Goal: Check status: Check status

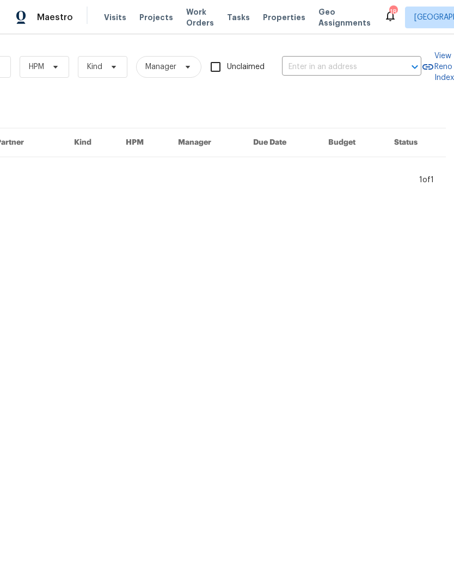
scroll to position [0, 179]
click at [321, 72] on input "text" at bounding box center [336, 67] width 109 height 17
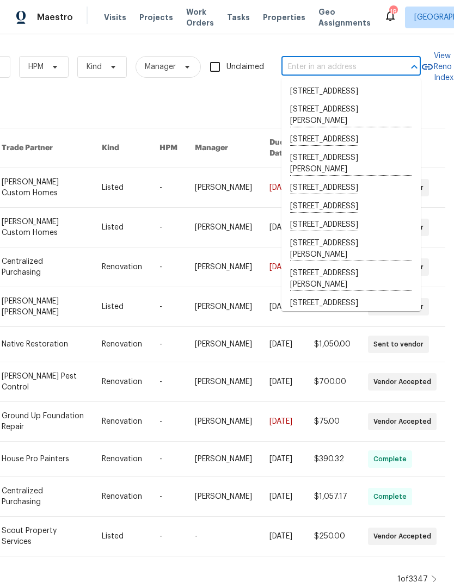
click at [304, 70] on input "text" at bounding box center [335, 67] width 109 height 17
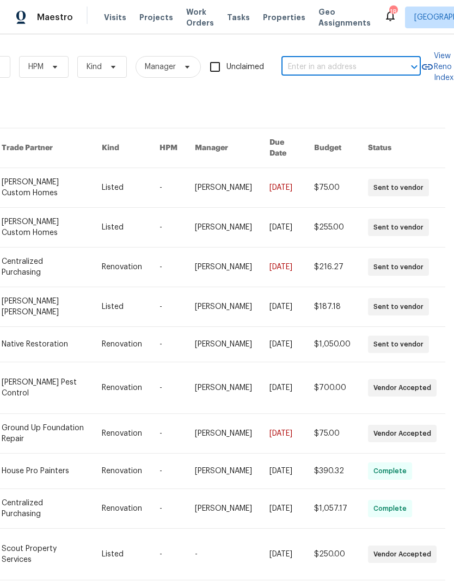
paste input "1036 Middleton Ln, Gallatin, TN 37066"
type input "1036 Middleton Ln, Gallatin, TN 37066"
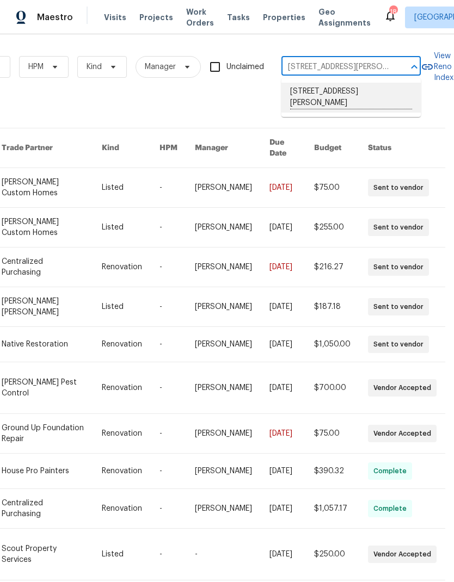
click at [320, 91] on li "1036 Middleton Ln, Gallatin, TN 37066" at bounding box center [350, 98] width 139 height 30
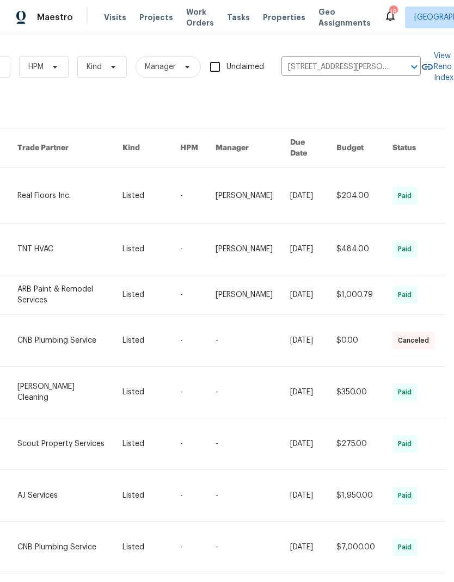
click at [53, 187] on link at bounding box center [69, 195] width 105 height 55
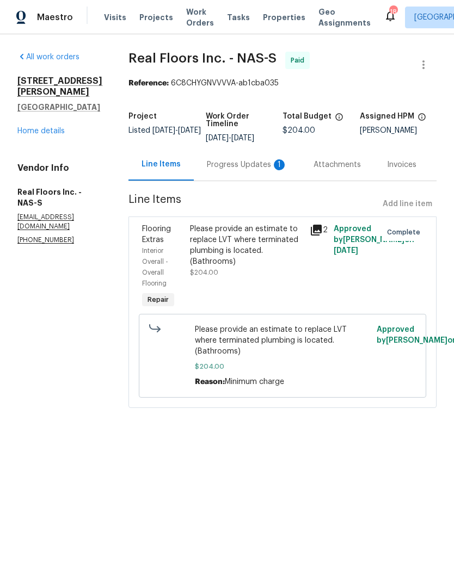
click at [235, 167] on div "Progress Updates 1" at bounding box center [247, 165] width 81 height 11
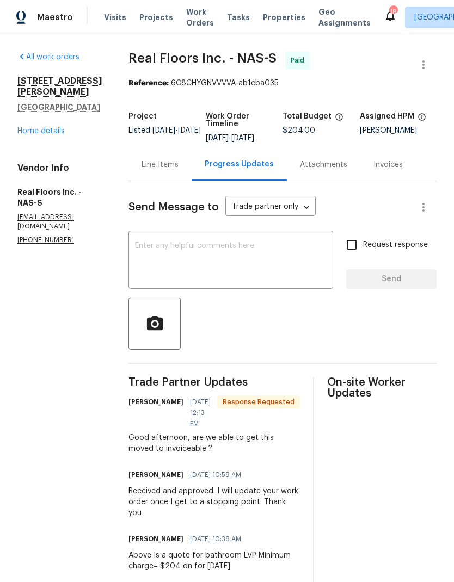
click at [165, 160] on div "Line Items" at bounding box center [160, 165] width 37 height 11
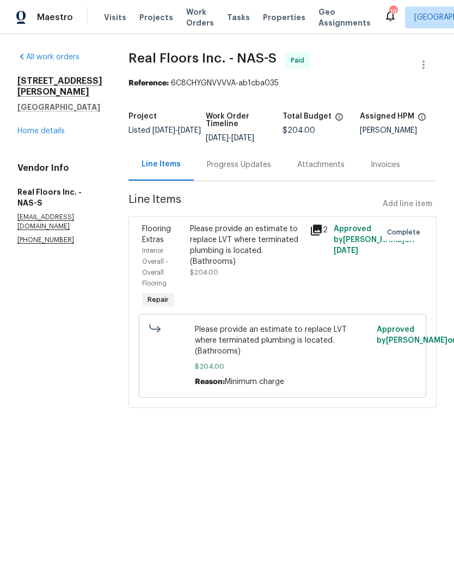
click at [44, 127] on link "Home details" at bounding box center [40, 131] width 47 height 8
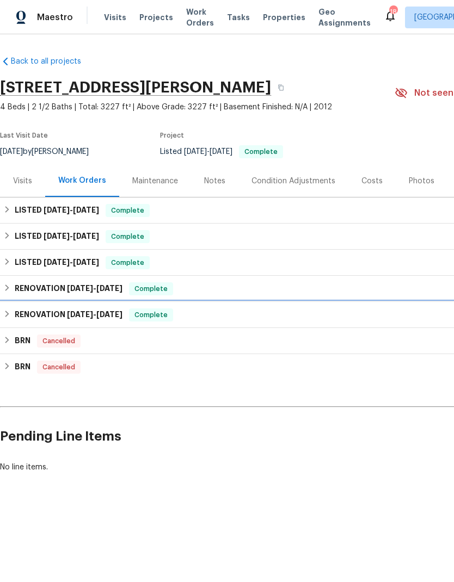
click at [155, 303] on div "RENOVATION 12/18/24 - 12/25/24 Complete" at bounding box center [307, 315] width 615 height 26
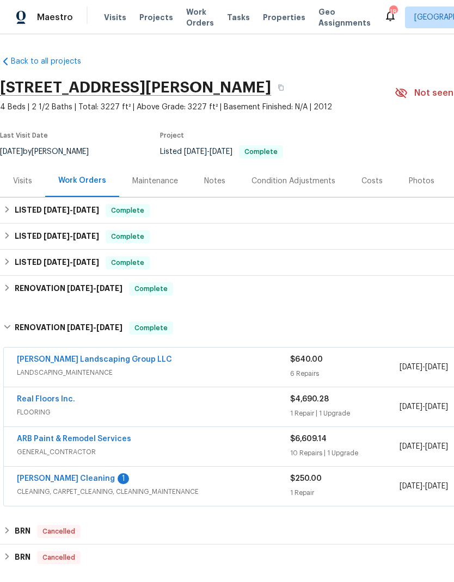
click at [166, 442] on div "ARB Paint & Remodel Services" at bounding box center [153, 440] width 273 height 13
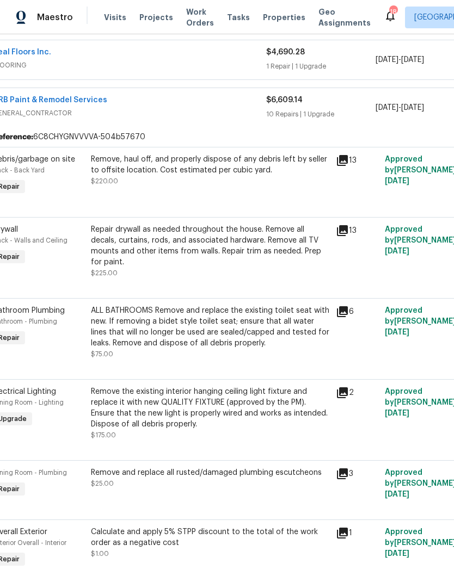
scroll to position [348, 24]
click at [127, 240] on div "Repair drywall as needed throughout the house. Remove all decals, curtains, rod…" at bounding box center [210, 246] width 238 height 44
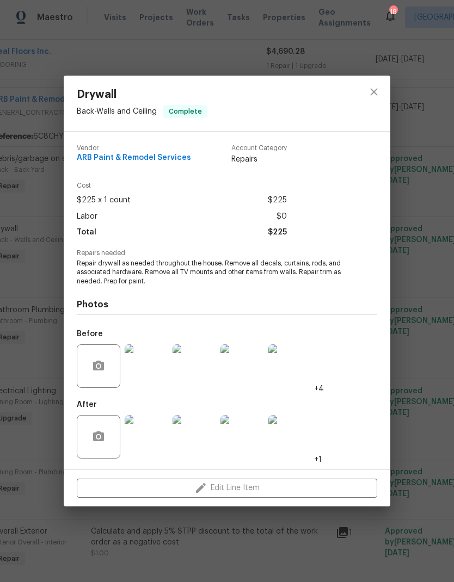
click at [145, 366] on img at bounding box center [147, 367] width 44 height 44
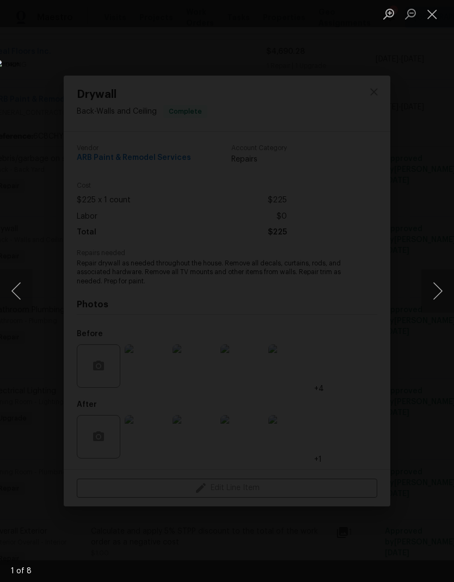
click at [436, 298] on button "Next image" at bounding box center [437, 291] width 33 height 44
click at [432, 297] on button "Next image" at bounding box center [437, 291] width 33 height 44
click at [433, 293] on button "Next image" at bounding box center [437, 291] width 33 height 44
click at [429, 295] on button "Next image" at bounding box center [437, 291] width 33 height 44
click at [434, 289] on button "Next image" at bounding box center [437, 291] width 33 height 44
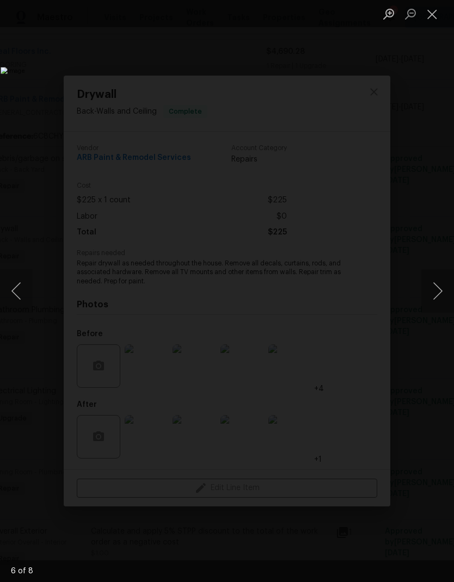
click at [433, 10] on button "Close lightbox" at bounding box center [432, 13] width 22 height 19
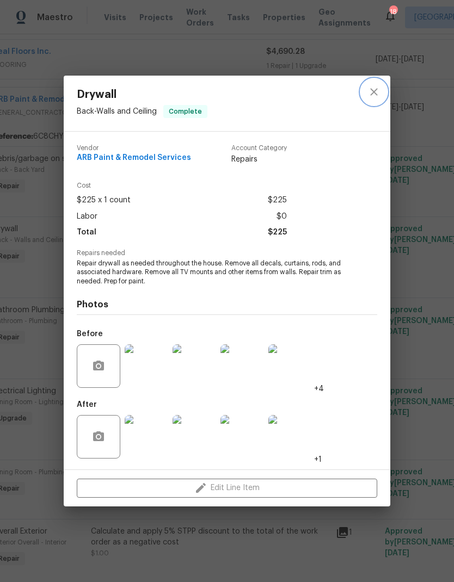
click at [367, 97] on icon "close" at bounding box center [373, 91] width 13 height 13
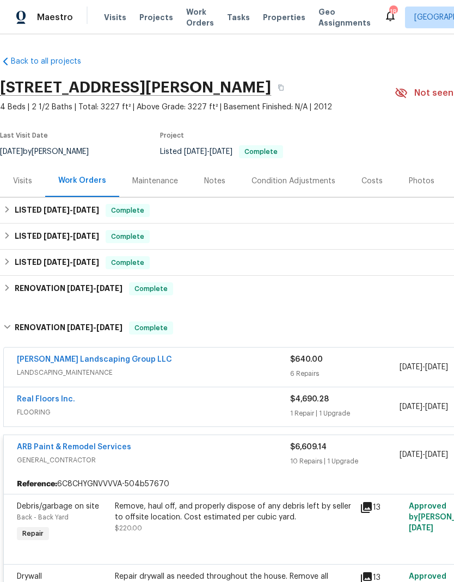
scroll to position [0, 0]
click at [22, 171] on div "Visits" at bounding box center [22, 181] width 45 height 32
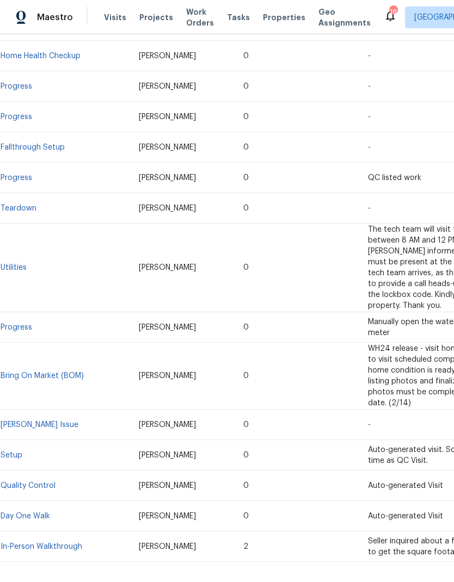
scroll to position [268, 0]
click at [41, 544] on link "In-Person Walkthrough" at bounding box center [42, 548] width 82 height 8
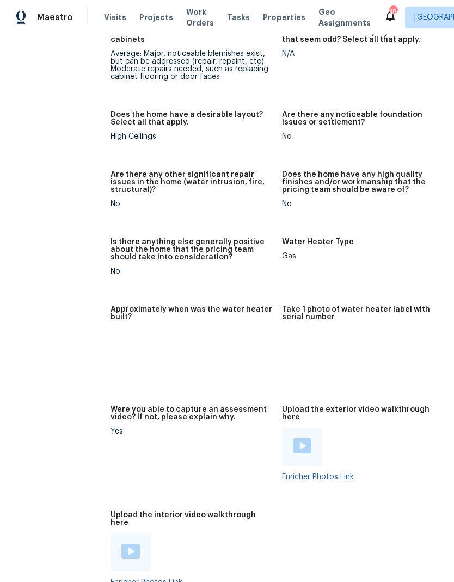
scroll to position [2630, 27]
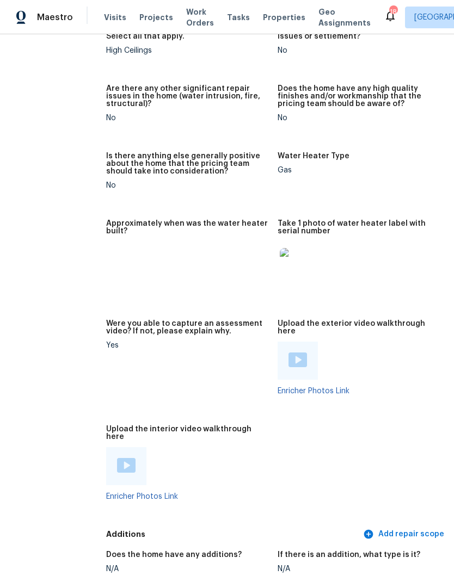
click at [280, 256] on img at bounding box center [297, 265] width 35 height 35
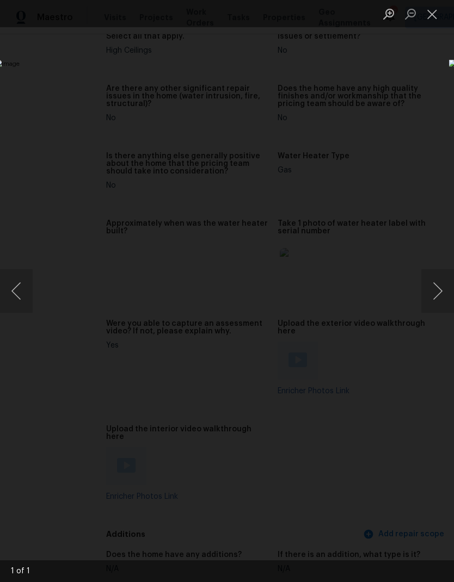
click at [439, 17] on button "Close lightbox" at bounding box center [432, 13] width 22 height 19
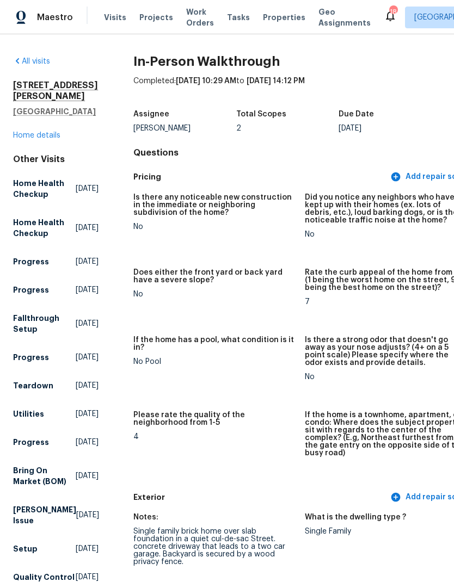
scroll to position [0, 0]
click at [33, 139] on link "Home details" at bounding box center [36, 136] width 47 height 8
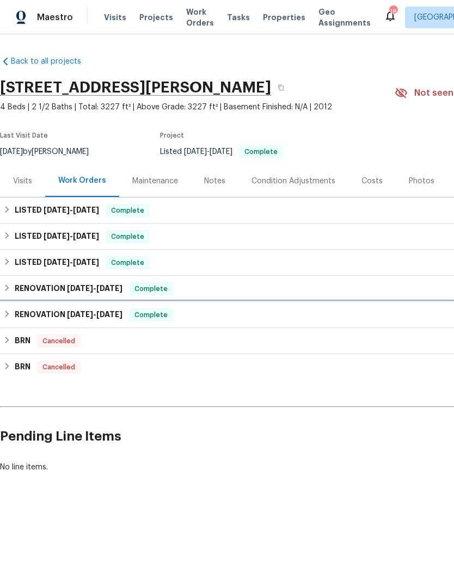
click at [50, 311] on h6 "RENOVATION 12/18/24 - 12/25/24" at bounding box center [69, 315] width 108 height 13
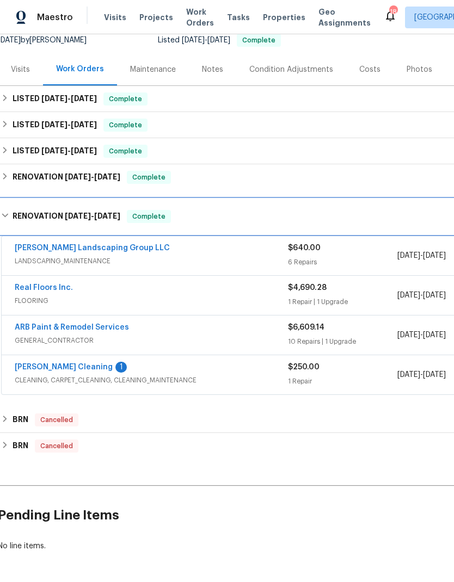
scroll to position [111, 2]
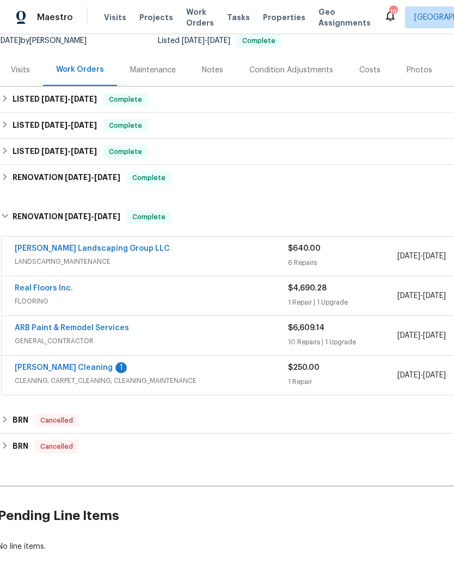
click at [146, 316] on div "ARB Paint & Remodel Services GENERAL_CONTRACTOR $6,609.14 10 Repairs | 1 Upgrad…" at bounding box center [305, 336] width 609 height 40
click at [176, 333] on div "ARB Paint & Remodel Services" at bounding box center [151, 329] width 273 height 13
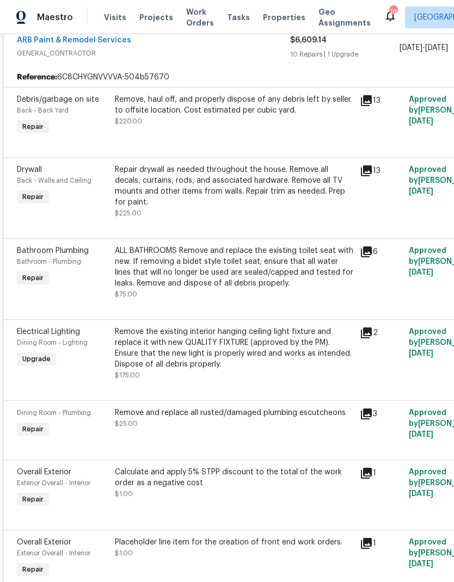
scroll to position [407, 0]
click at [176, 181] on div "Repair drywall as needed throughout the house. Remove all decals, curtains, rod…" at bounding box center [234, 186] width 238 height 44
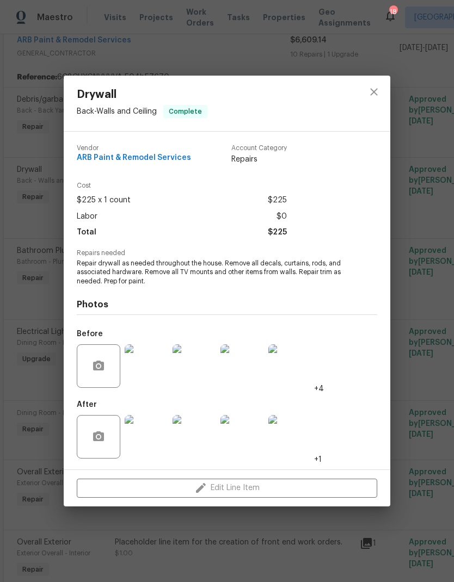
click at [143, 358] on img at bounding box center [147, 367] width 44 height 44
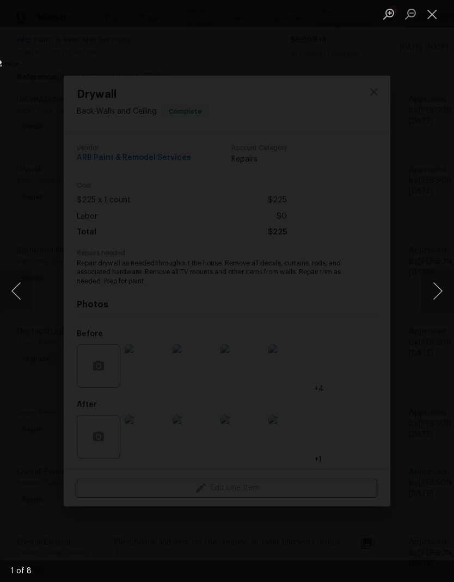
click at [434, 297] on button "Next image" at bounding box center [437, 291] width 33 height 44
click at [444, 287] on button "Next image" at bounding box center [437, 291] width 33 height 44
click at [433, 291] on button "Next image" at bounding box center [437, 291] width 33 height 44
click at [439, 295] on button "Next image" at bounding box center [437, 291] width 33 height 44
click at [441, 297] on button "Next image" at bounding box center [437, 291] width 33 height 44
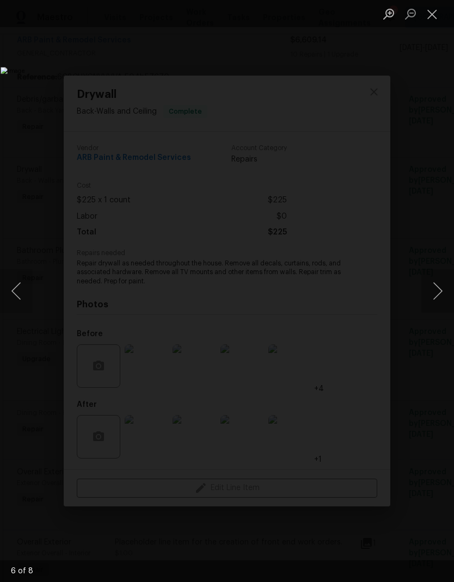
click at [438, 293] on button "Next image" at bounding box center [437, 291] width 33 height 44
click at [439, 292] on button "Next image" at bounding box center [437, 291] width 33 height 44
click at [438, 291] on button "Next image" at bounding box center [437, 291] width 33 height 44
click at [439, 291] on button "Next image" at bounding box center [437, 291] width 33 height 44
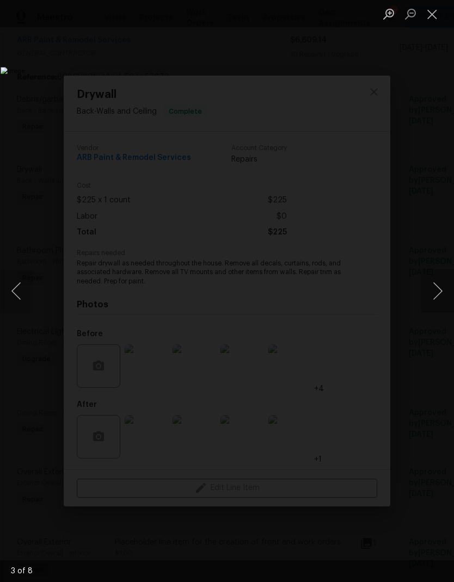
click at [439, 291] on button "Next image" at bounding box center [437, 291] width 33 height 44
click at [434, 291] on button "Next image" at bounding box center [437, 291] width 33 height 44
click at [428, 23] on button "Close lightbox" at bounding box center [432, 13] width 22 height 19
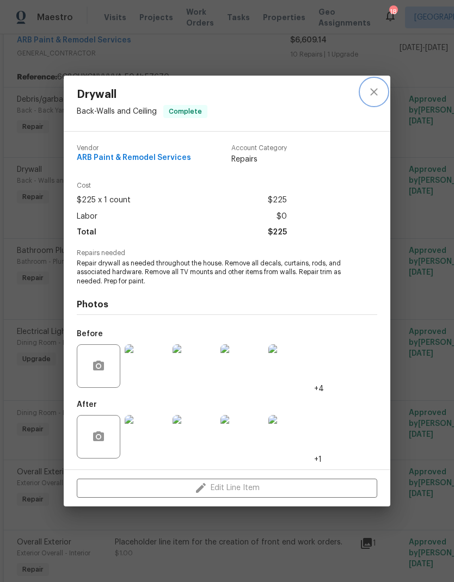
click at [364, 87] on button "close" at bounding box center [374, 92] width 26 height 26
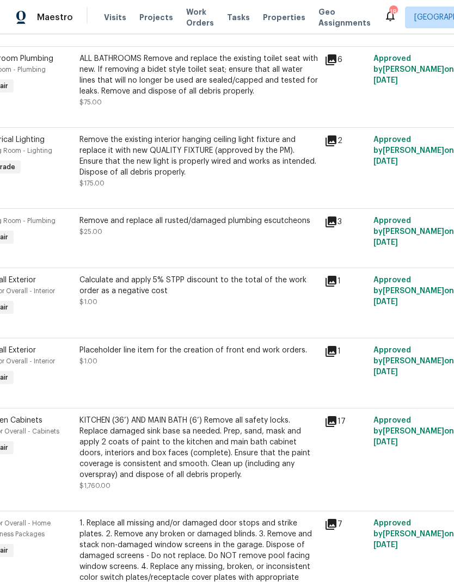
scroll to position [599, 40]
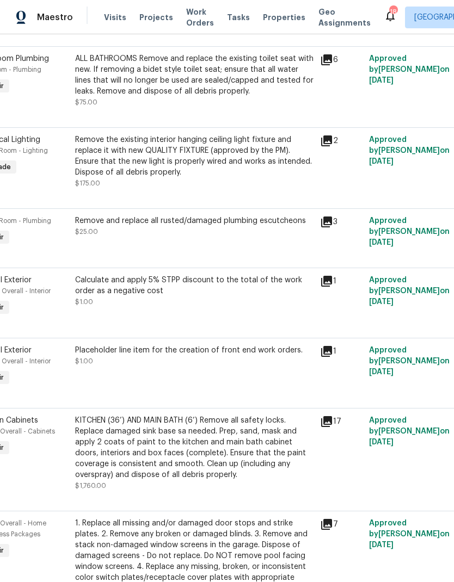
click at [332, 227] on icon at bounding box center [326, 222] width 11 height 11
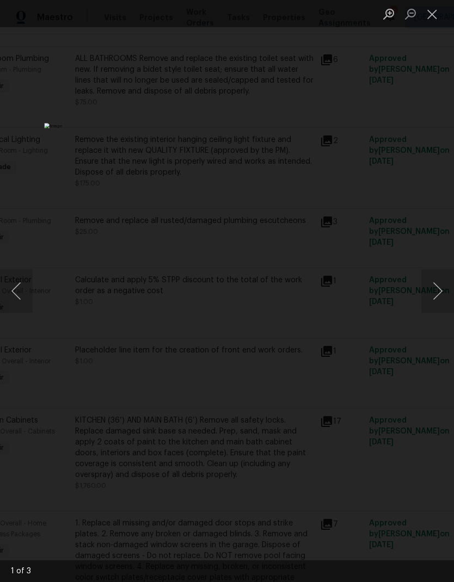
click at [437, 284] on button "Next image" at bounding box center [437, 291] width 33 height 44
click at [436, 292] on button "Next image" at bounding box center [437, 291] width 33 height 44
click at [434, 4] on button "Close lightbox" at bounding box center [432, 13] width 22 height 19
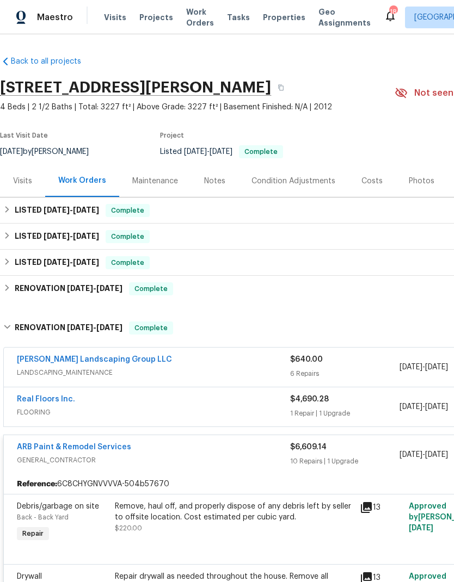
scroll to position [0, 0]
click at [185, 448] on div "ARB Paint & Remodel Services" at bounding box center [153, 448] width 273 height 13
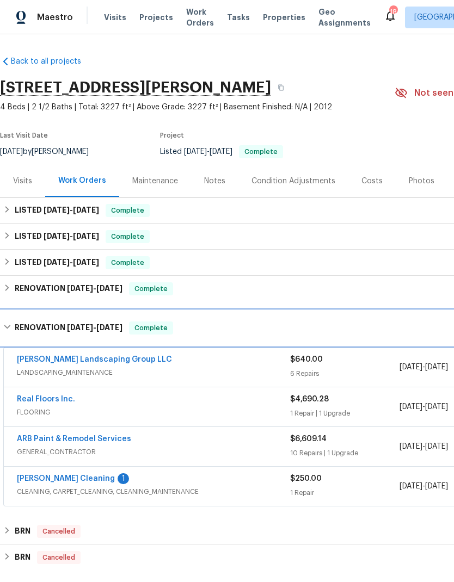
click at [14, 321] on div "RENOVATION 12/18/24 - 12/25/24 Complete" at bounding box center [307, 328] width 615 height 35
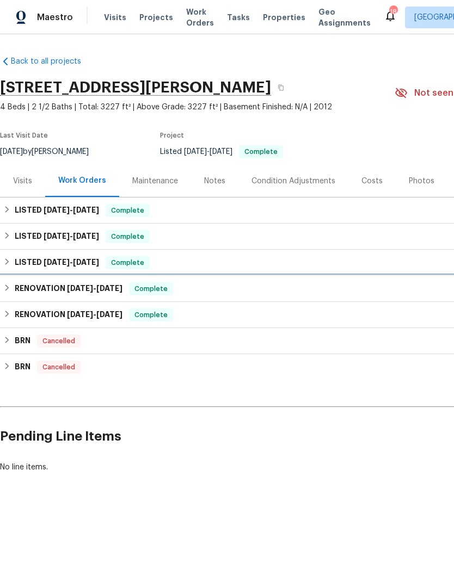
click at [24, 282] on div "RENOVATION 12/27/24 - 12/27/24 Complete" at bounding box center [307, 289] width 615 height 26
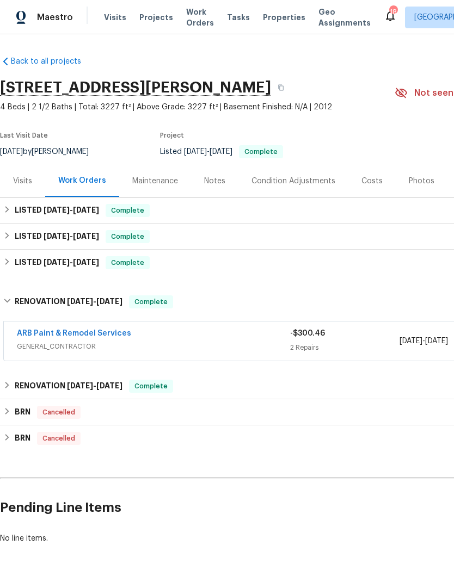
click at [197, 333] on div "ARB Paint & Remodel Services" at bounding box center [153, 334] width 273 height 13
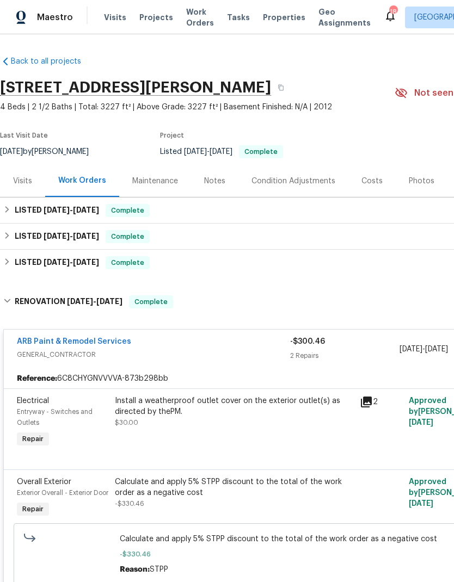
click at [176, 346] on div "ARB Paint & Remodel Services" at bounding box center [153, 342] width 273 height 13
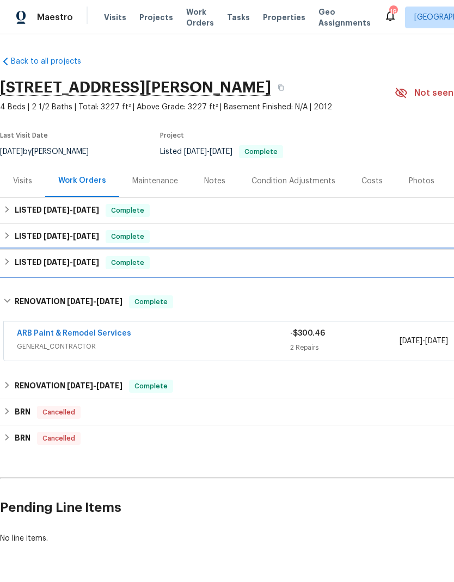
click at [169, 262] on div "LISTED 3/8/25 - 3/10/25 Complete" at bounding box center [307, 262] width 609 height 13
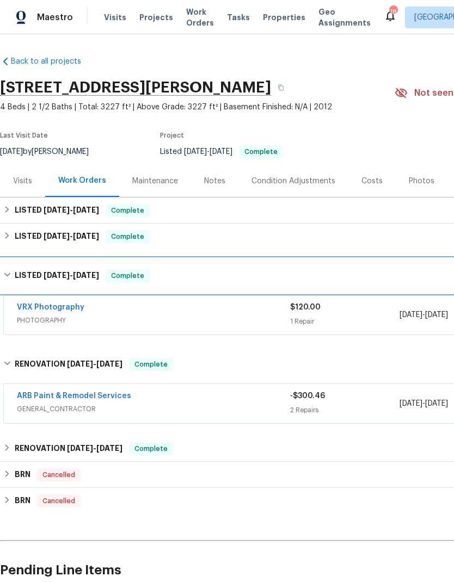
click at [156, 281] on div "LISTED 3/8/25 - 3/10/25 Complete" at bounding box center [307, 275] width 609 height 13
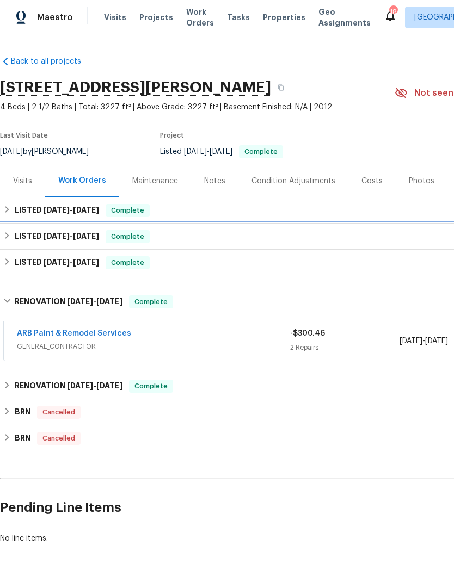
click at [140, 230] on div "Complete" at bounding box center [128, 236] width 44 height 13
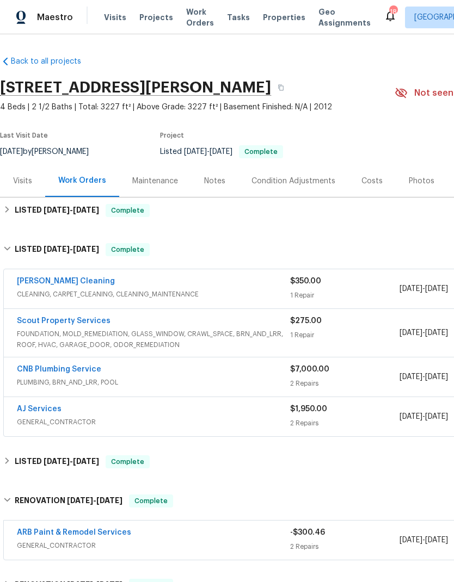
click at [121, 331] on span "FOUNDATION, MOLD_REMEDIATION, GLASS_WINDOW, CRAWL_SPACE, BRN_AND_LRR, ROOF, HVA…" at bounding box center [153, 340] width 273 height 22
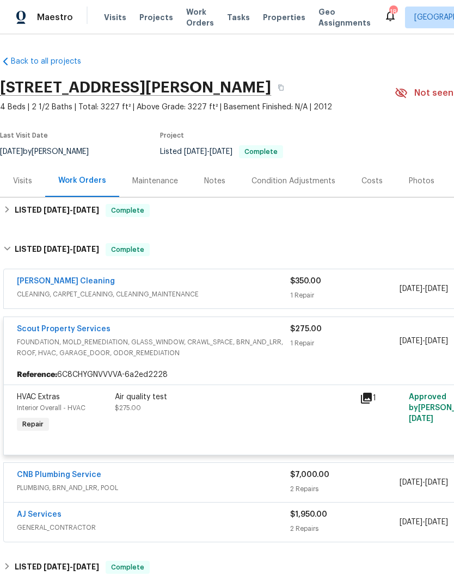
click at [150, 325] on div "Scout Property Services" at bounding box center [153, 330] width 273 height 13
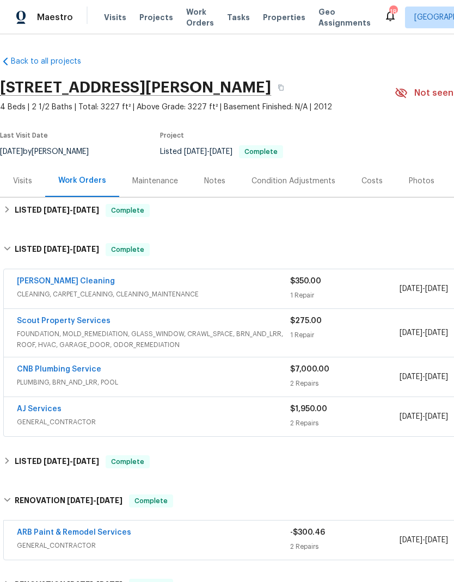
click at [139, 332] on span "FOUNDATION, MOLD_REMEDIATION, GLASS_WINDOW, CRAWL_SPACE, BRN_AND_LRR, ROOF, HVA…" at bounding box center [153, 340] width 273 height 22
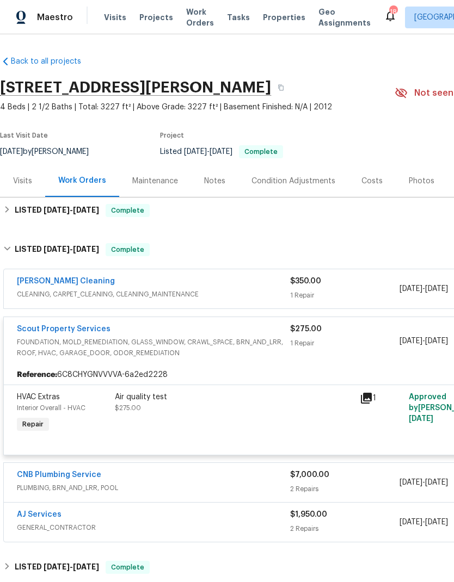
click at [365, 394] on icon at bounding box center [366, 398] width 11 height 11
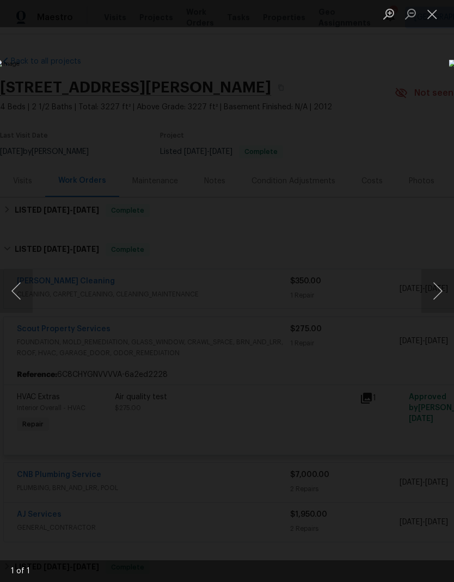
click at [430, 10] on button "Close lightbox" at bounding box center [432, 13] width 22 height 19
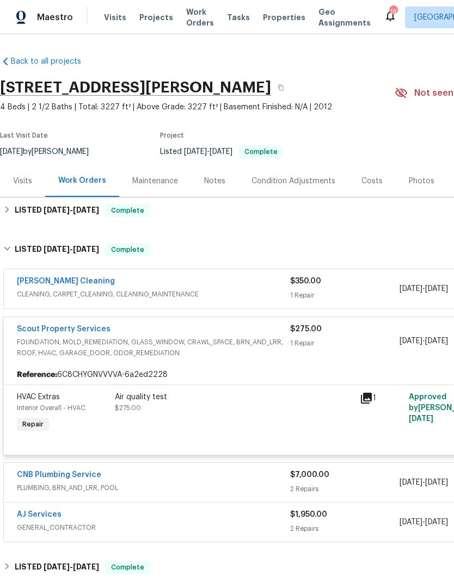
click at [202, 318] on div "Scout Property Services FOUNDATION, MOLD_REMEDIATION, GLASS_WINDOW, CRAWL_SPACE…" at bounding box center [308, 341] width 608 height 48
click at [224, 348] on span "FOUNDATION, MOLD_REMEDIATION, GLASS_WINDOW, CRAWL_SPACE, BRN_AND_LRR, ROOF, HVA…" at bounding box center [153, 348] width 273 height 22
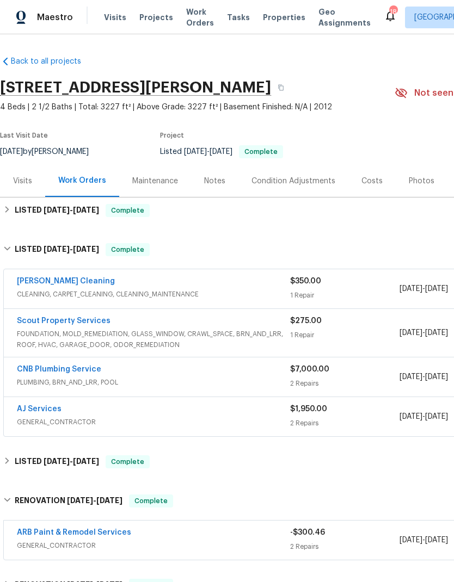
click at [150, 407] on div "AJ Services" at bounding box center [153, 410] width 273 height 13
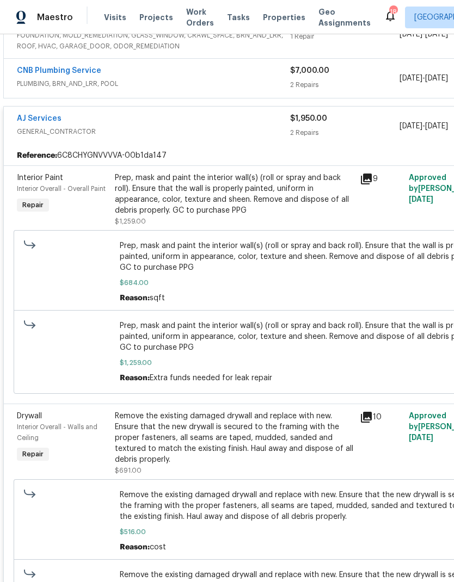
scroll to position [299, 0]
click at [176, 185] on div "Prep, mask and paint the interior wall(s) (roll or spray and back roll). Ensure…" at bounding box center [234, 195] width 238 height 44
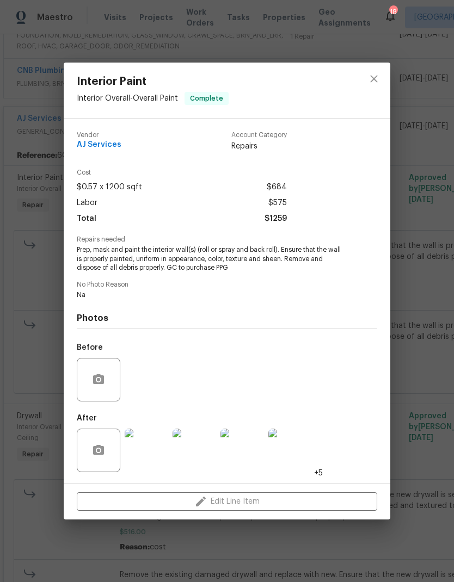
click at [145, 441] on img at bounding box center [147, 451] width 44 height 44
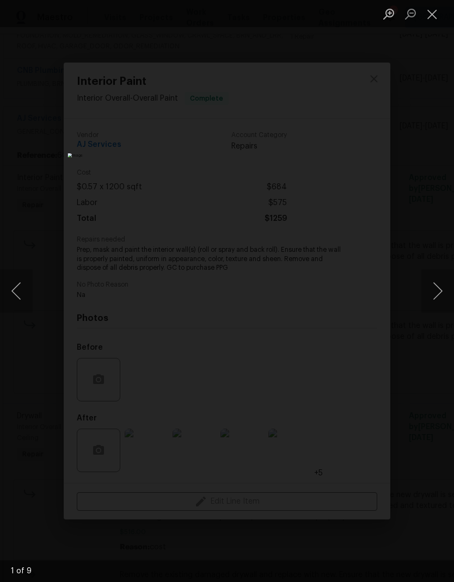
click at [433, 292] on button "Next image" at bounding box center [437, 291] width 33 height 44
click at [434, 286] on button "Next image" at bounding box center [437, 291] width 33 height 44
click at [422, 287] on button "Next image" at bounding box center [437, 291] width 33 height 44
click at [436, 283] on button "Next image" at bounding box center [437, 291] width 33 height 44
click at [430, 289] on button "Next image" at bounding box center [437, 291] width 33 height 44
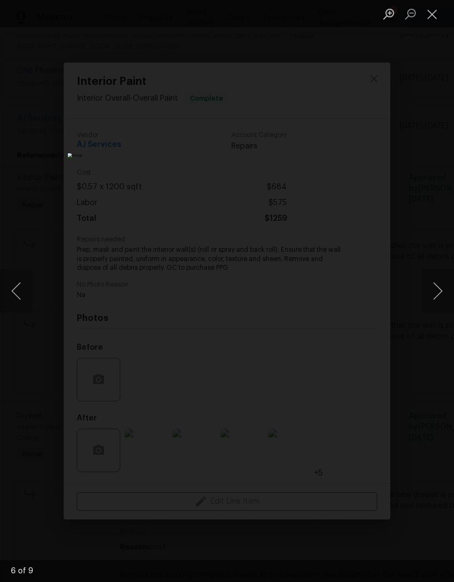
click at [436, 14] on button "Close lightbox" at bounding box center [432, 13] width 22 height 19
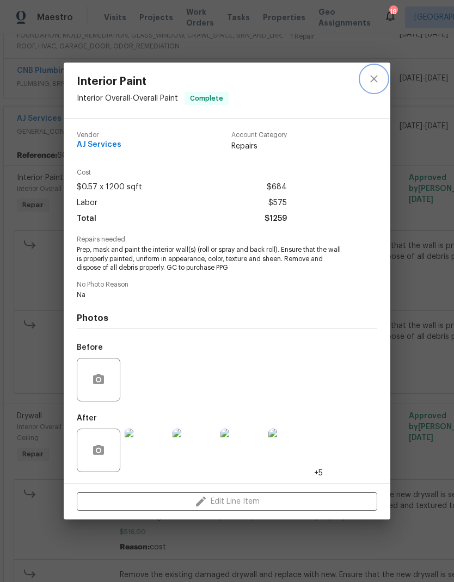
click at [369, 76] on icon "close" at bounding box center [373, 78] width 13 height 13
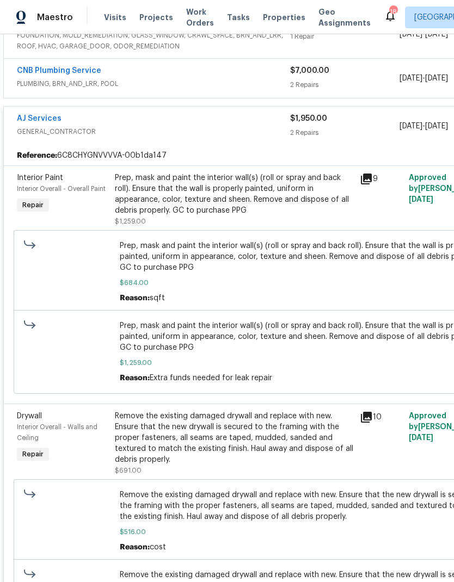
click at [177, 74] on div "CNB Plumbing Service" at bounding box center [153, 71] width 273 height 13
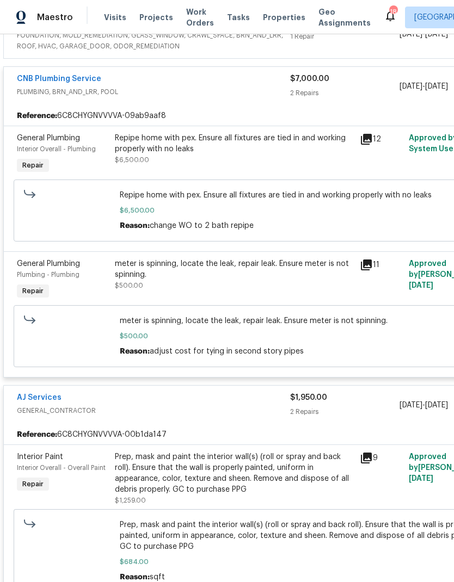
click at [156, 154] on div "Repipe home with pex. Ensure all fixtures are tied in and working properly with…" at bounding box center [234, 144] width 238 height 22
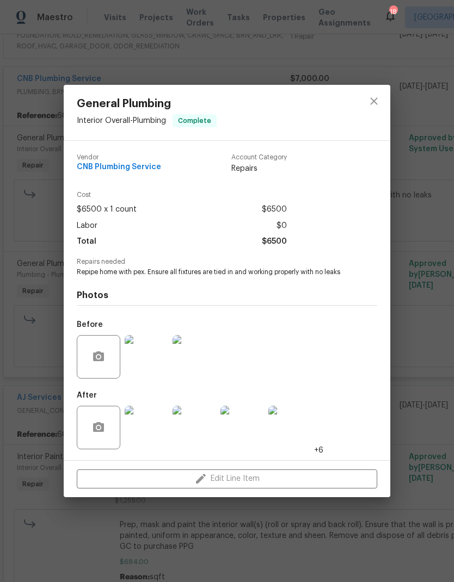
click at [159, 421] on img at bounding box center [147, 428] width 44 height 44
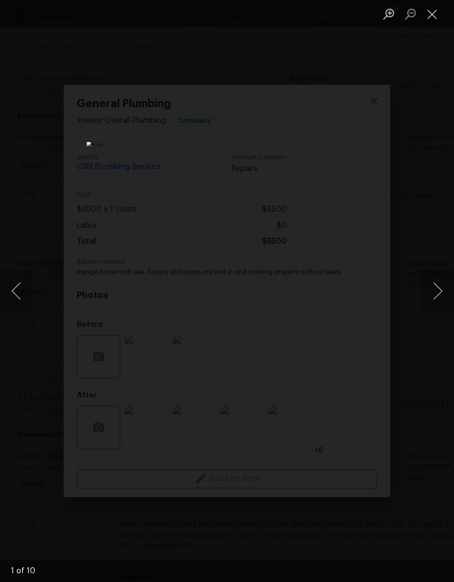
click at [439, 289] on button "Next image" at bounding box center [437, 291] width 33 height 44
click at [430, 299] on button "Next image" at bounding box center [437, 291] width 33 height 44
click at [441, 295] on button "Next image" at bounding box center [437, 291] width 33 height 44
click at [438, 293] on button "Next image" at bounding box center [437, 291] width 33 height 44
click at [440, 289] on button "Next image" at bounding box center [437, 291] width 33 height 44
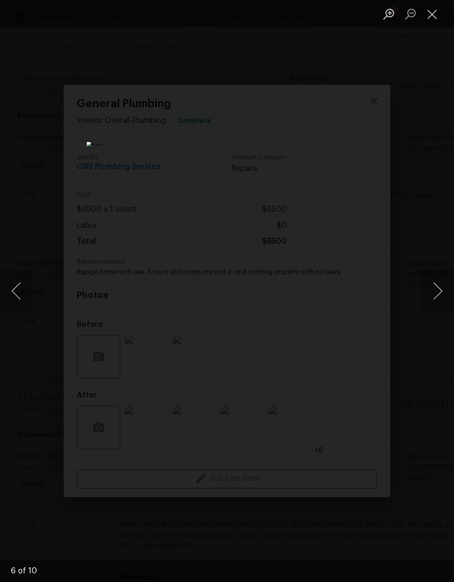
click at [441, 293] on button "Next image" at bounding box center [437, 291] width 33 height 44
click at [443, 292] on button "Next image" at bounding box center [437, 291] width 33 height 44
click at [431, 13] on button "Close lightbox" at bounding box center [432, 13] width 22 height 19
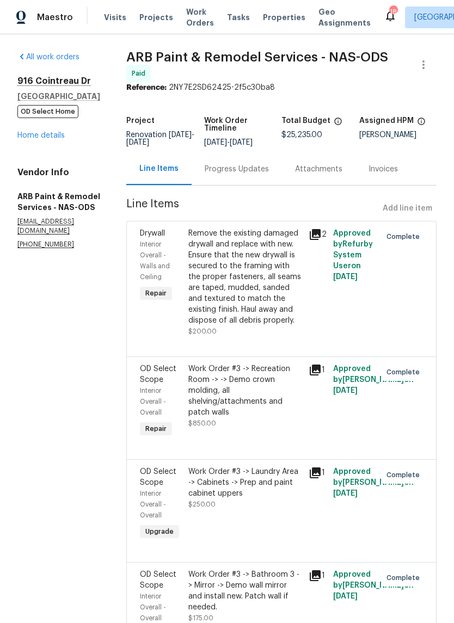
click at [44, 139] on link "Home details" at bounding box center [40, 136] width 47 height 8
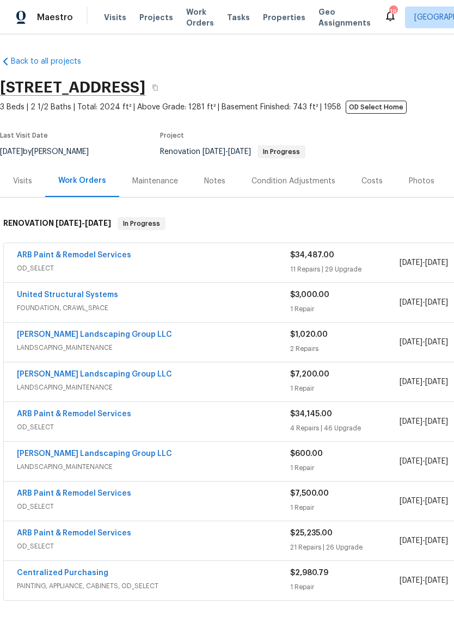
click at [410, 172] on div "Photos" at bounding box center [422, 181] width 52 height 32
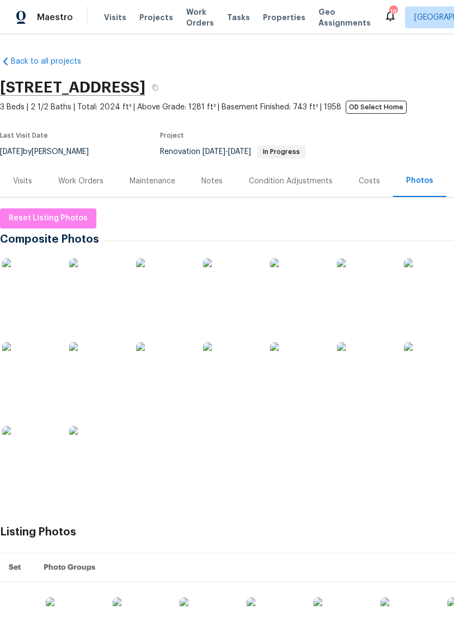
click at [27, 282] on img at bounding box center [29, 286] width 54 height 54
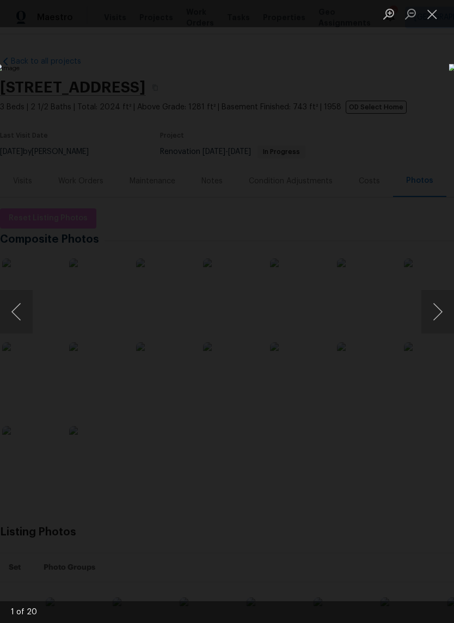
click at [437, 311] on button "Next image" at bounding box center [437, 312] width 33 height 44
click at [437, 314] on button "Next image" at bounding box center [437, 312] width 33 height 44
click at [438, 303] on button "Next image" at bounding box center [437, 312] width 33 height 44
click at [438, 305] on button "Next image" at bounding box center [437, 312] width 33 height 44
click at [431, 306] on button "Next image" at bounding box center [437, 312] width 33 height 44
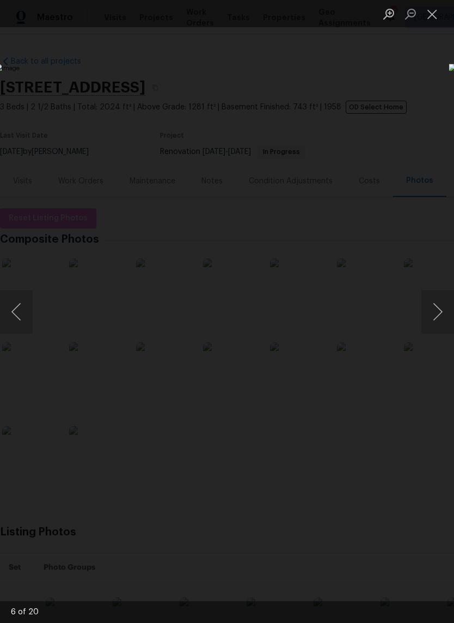
click at [442, 309] on button "Next image" at bounding box center [437, 312] width 33 height 44
click at [441, 312] on button "Next image" at bounding box center [437, 312] width 33 height 44
click at [431, 308] on button "Next image" at bounding box center [437, 312] width 33 height 44
click at [438, 305] on button "Next image" at bounding box center [437, 312] width 33 height 44
click at [438, 308] on button "Next image" at bounding box center [437, 312] width 33 height 44
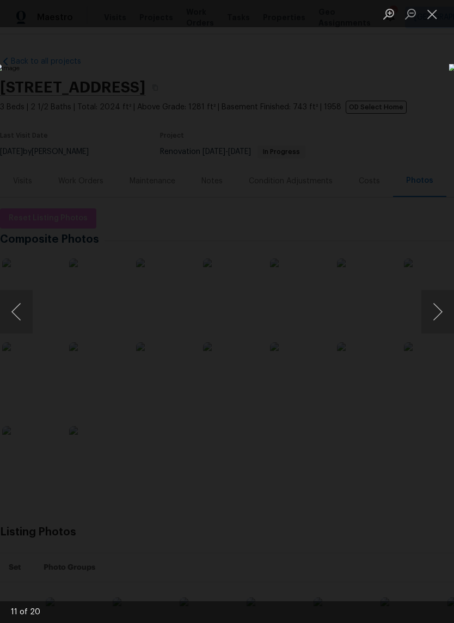
click at [434, 302] on button "Next image" at bounding box center [437, 312] width 33 height 44
click at [439, 308] on button "Next image" at bounding box center [437, 312] width 33 height 44
click at [439, 307] on button "Next image" at bounding box center [437, 312] width 33 height 44
click at [435, 305] on button "Next image" at bounding box center [437, 312] width 33 height 44
click at [439, 310] on button "Next image" at bounding box center [437, 312] width 33 height 44
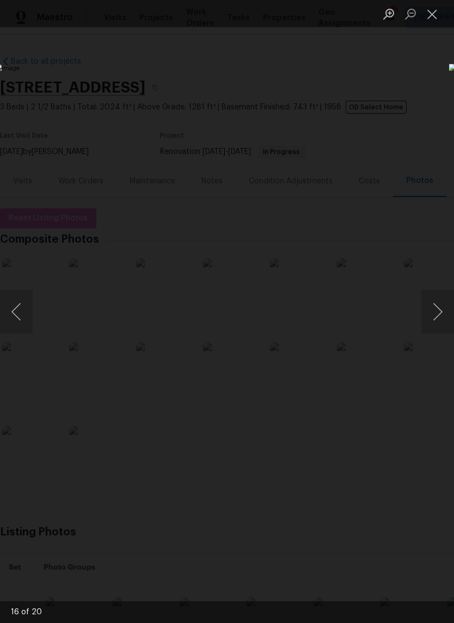
click at [438, 306] on button "Next image" at bounding box center [437, 312] width 33 height 44
click at [440, 309] on button "Next image" at bounding box center [437, 312] width 33 height 44
click at [437, 319] on button "Next image" at bounding box center [437, 312] width 33 height 44
click at [437, 314] on button "Next image" at bounding box center [437, 312] width 33 height 44
click at [443, 311] on button "Next image" at bounding box center [437, 312] width 33 height 44
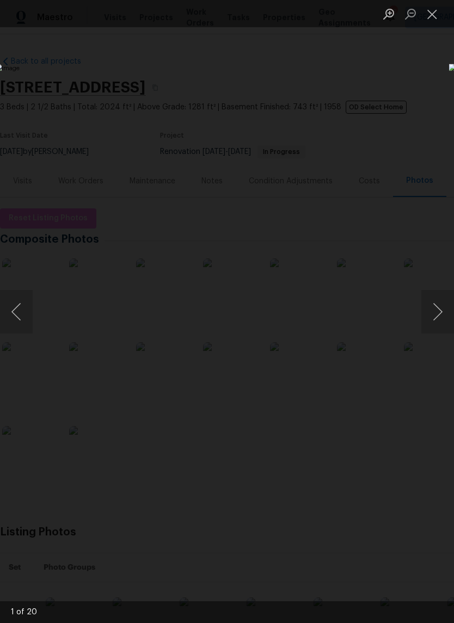
click at [75, 87] on div "Lightbox" at bounding box center [227, 311] width 454 height 623
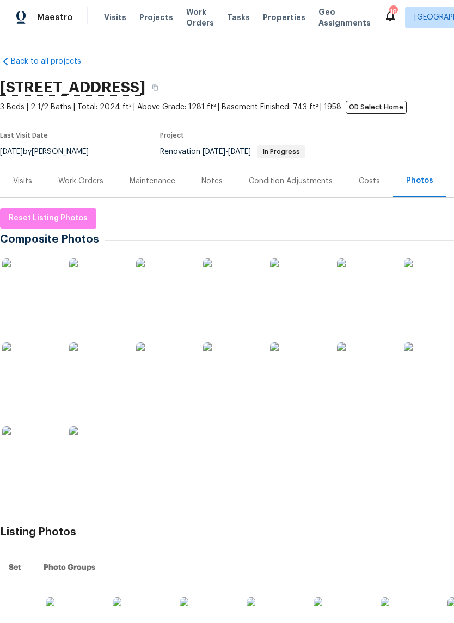
click at [21, 176] on div "Visits" at bounding box center [22, 181] width 19 height 11
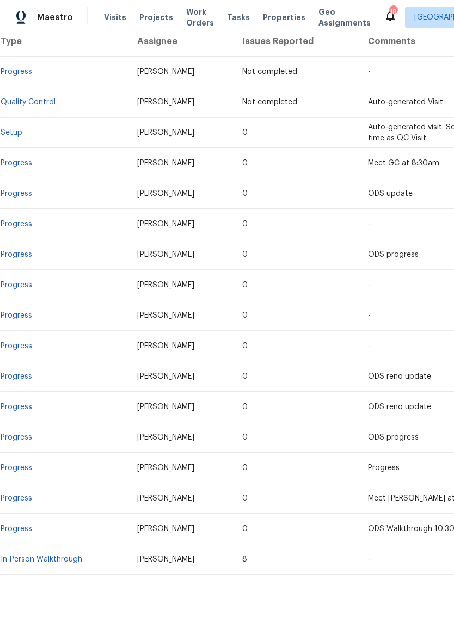
scroll to position [222, 0]
click at [42, 557] on link "In-Person Walkthrough" at bounding box center [42, 560] width 82 height 8
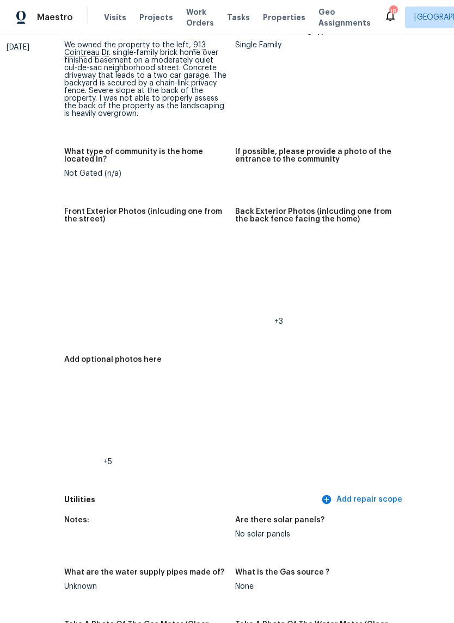
scroll to position [578, 66]
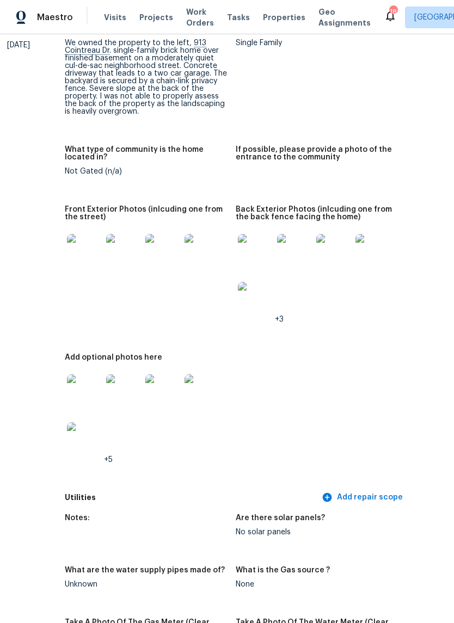
click at [74, 235] on img at bounding box center [84, 251] width 35 height 35
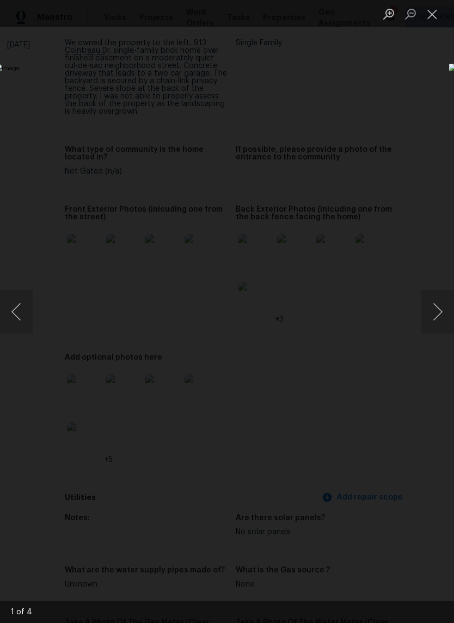
click at [441, 304] on button "Next image" at bounding box center [437, 312] width 33 height 44
click at [439, 312] on button "Next image" at bounding box center [437, 312] width 33 height 44
click at [438, 305] on button "Next image" at bounding box center [437, 312] width 33 height 44
click at [438, 299] on button "Next image" at bounding box center [437, 312] width 33 height 44
click at [435, 298] on button "Next image" at bounding box center [437, 312] width 33 height 44
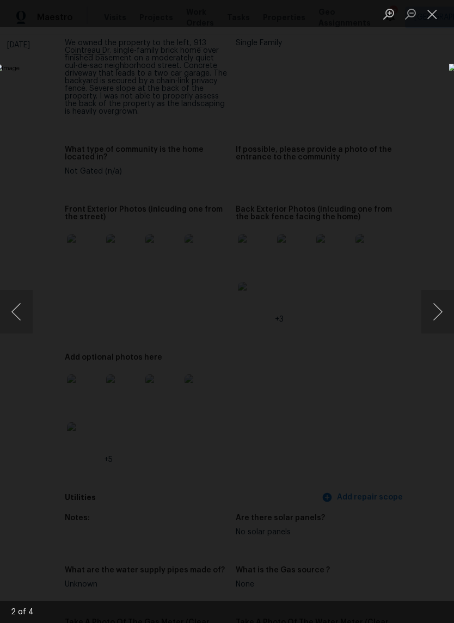
click at [436, 19] on button "Close lightbox" at bounding box center [432, 13] width 22 height 19
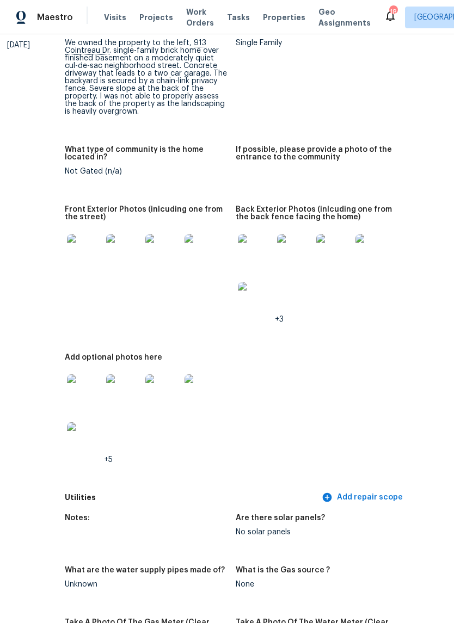
click at [244, 240] on img at bounding box center [255, 251] width 35 height 35
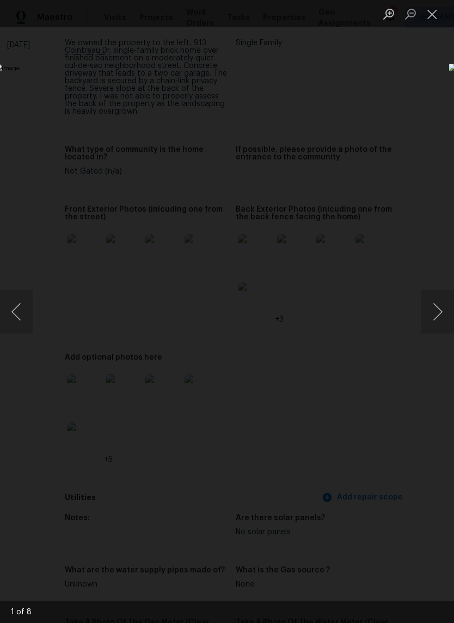
click at [439, 309] on button "Next image" at bounding box center [437, 312] width 33 height 44
click at [436, 303] on button "Next image" at bounding box center [437, 312] width 33 height 44
click at [435, 296] on button "Next image" at bounding box center [437, 312] width 33 height 44
click at [438, 292] on button "Next image" at bounding box center [437, 312] width 33 height 44
click at [433, 301] on button "Next image" at bounding box center [437, 312] width 33 height 44
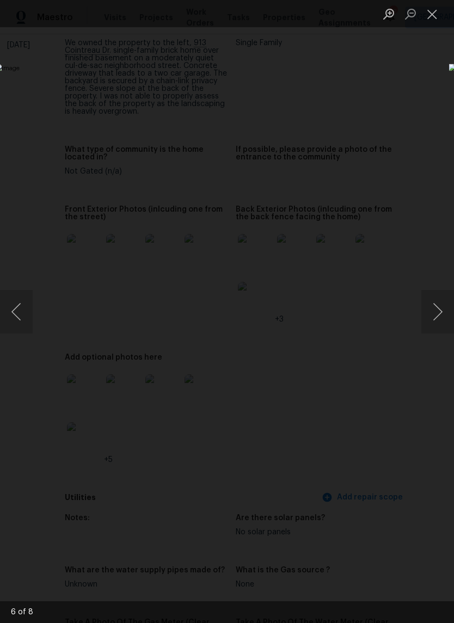
click at [24, 304] on button "Previous image" at bounding box center [16, 312] width 33 height 44
click at [437, 305] on button "Next image" at bounding box center [437, 312] width 33 height 44
click at [439, 309] on button "Next image" at bounding box center [437, 312] width 33 height 44
click at [438, 312] on button "Next image" at bounding box center [437, 312] width 33 height 44
click at [437, 8] on button "Close lightbox" at bounding box center [432, 13] width 22 height 19
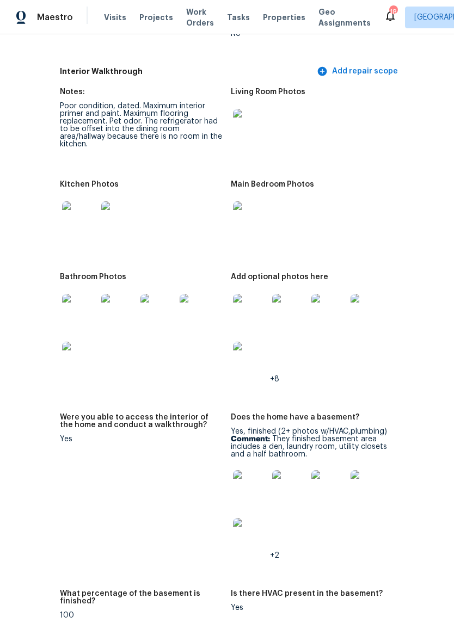
scroll to position [1454, 70]
click at [63, 206] on img at bounding box center [80, 218] width 35 height 35
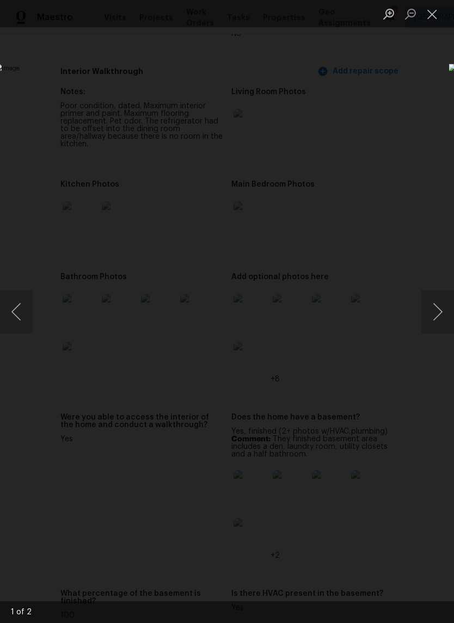
click at [437, 302] on button "Next image" at bounding box center [437, 312] width 33 height 44
click at [439, 312] on button "Next image" at bounding box center [437, 312] width 33 height 44
click at [434, 11] on button "Close lightbox" at bounding box center [432, 13] width 22 height 19
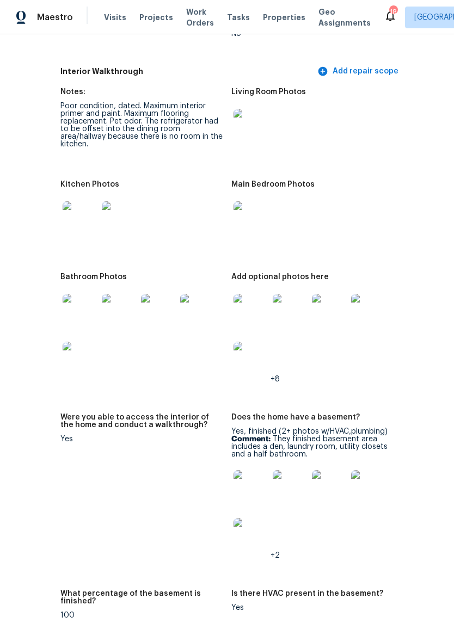
click at [241, 296] on img at bounding box center [251, 311] width 35 height 35
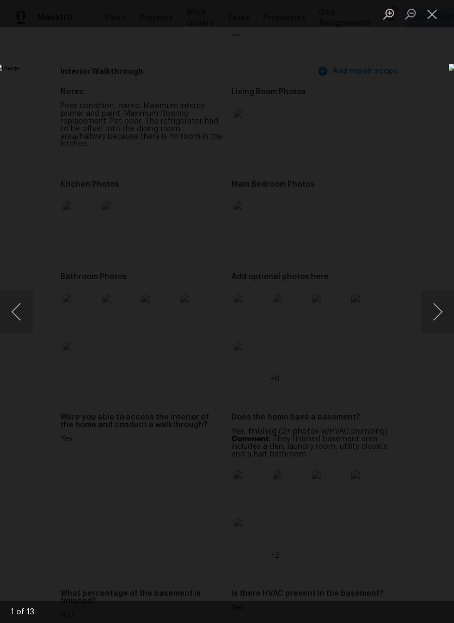
click at [432, 316] on button "Next image" at bounding box center [437, 312] width 33 height 44
click at [438, 298] on button "Next image" at bounding box center [437, 312] width 33 height 44
click at [437, 297] on button "Next image" at bounding box center [437, 312] width 33 height 44
click at [356, 289] on img "Lightbox" at bounding box center [175, 311] width 361 height 495
click at [436, 296] on button "Next image" at bounding box center [437, 312] width 33 height 44
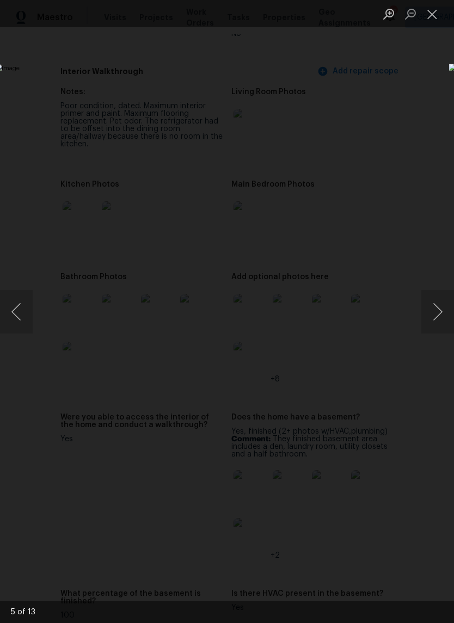
click at [437, 308] on button "Next image" at bounding box center [437, 312] width 33 height 44
click at [433, 304] on button "Next image" at bounding box center [437, 312] width 33 height 44
click at [431, 310] on button "Next image" at bounding box center [437, 312] width 33 height 44
click at [432, 304] on button "Next image" at bounding box center [437, 312] width 33 height 44
click at [432, 311] on button "Next image" at bounding box center [437, 312] width 33 height 44
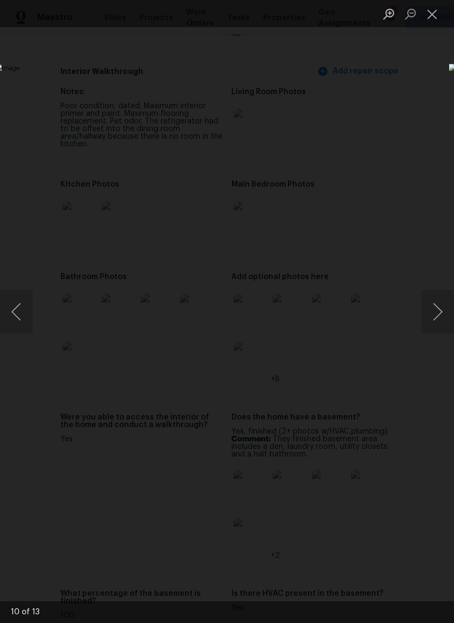
click at [434, 14] on button "Close lightbox" at bounding box center [432, 13] width 22 height 19
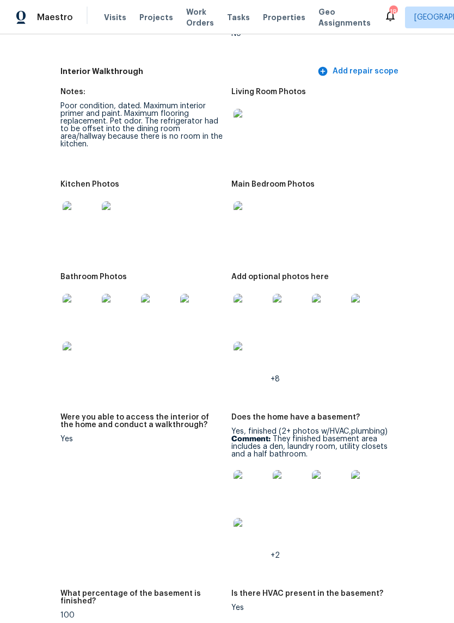
click at [238, 482] on img at bounding box center [251, 487] width 35 height 35
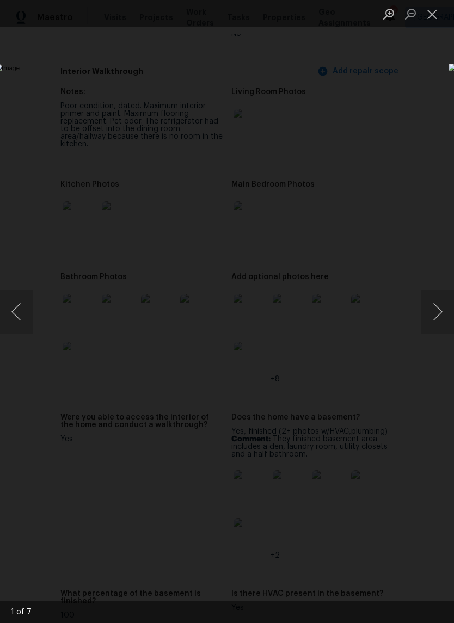
click at [432, 13] on button "Close lightbox" at bounding box center [432, 13] width 22 height 19
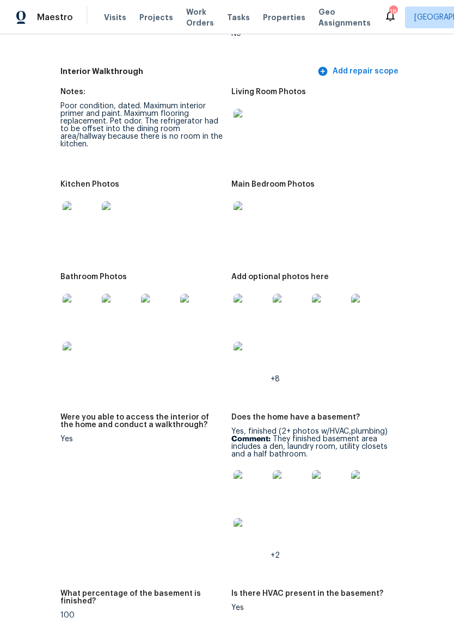
click at [245, 299] on img at bounding box center [251, 311] width 35 height 35
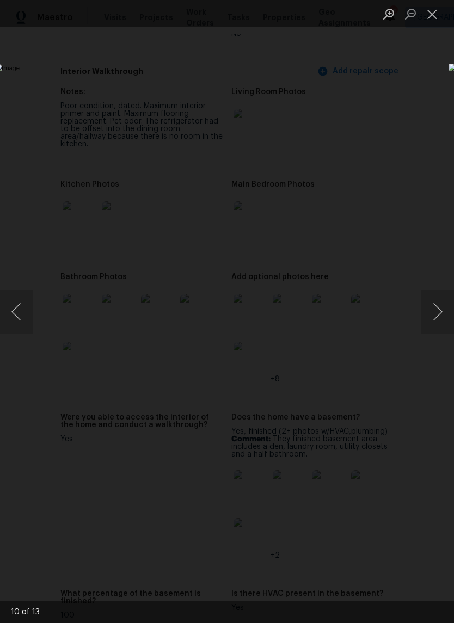
click at [432, 304] on button "Next image" at bounding box center [437, 312] width 33 height 44
click at [438, 317] on button "Next image" at bounding box center [437, 312] width 33 height 44
click at [437, 312] on button "Next image" at bounding box center [437, 312] width 33 height 44
click at [437, 313] on button "Next image" at bounding box center [437, 312] width 33 height 44
click at [439, 321] on button "Next image" at bounding box center [437, 312] width 33 height 44
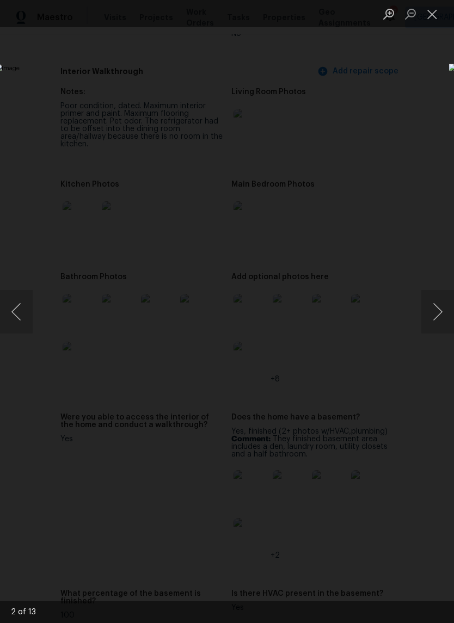
click at [436, 320] on button "Next image" at bounding box center [437, 312] width 33 height 44
click at [427, 22] on button "Close lightbox" at bounding box center [432, 13] width 22 height 19
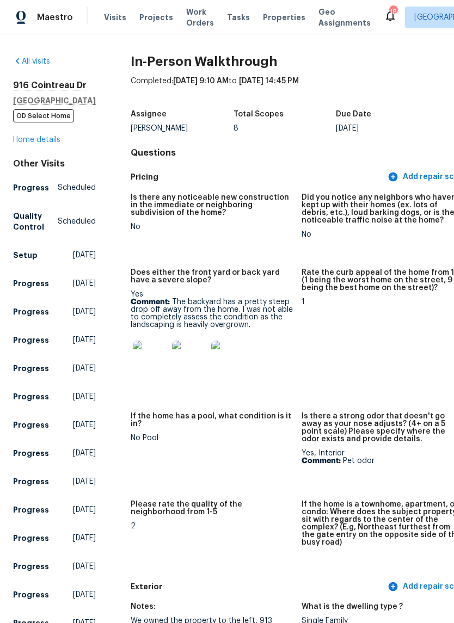
scroll to position [0, 0]
click at [43, 144] on link "Home details" at bounding box center [36, 140] width 47 height 8
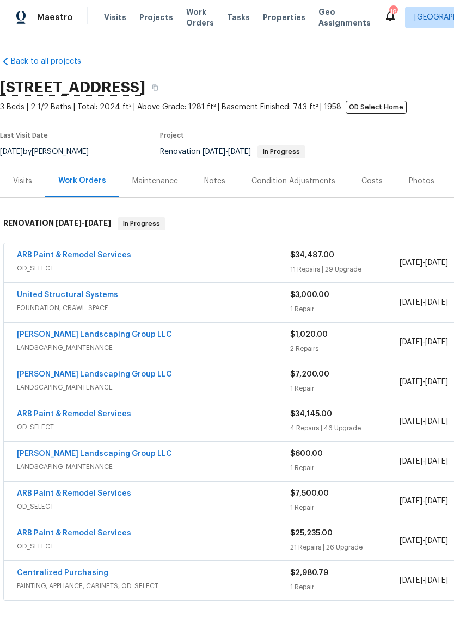
click at [416, 190] on div "Photos" at bounding box center [422, 181] width 52 height 32
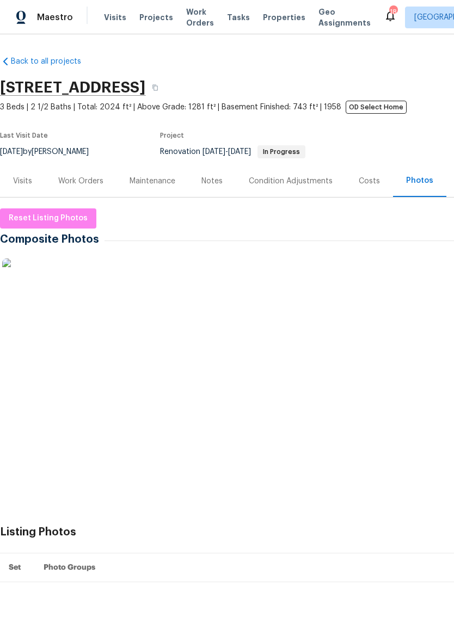
click at [33, 288] on img at bounding box center [29, 286] width 54 height 54
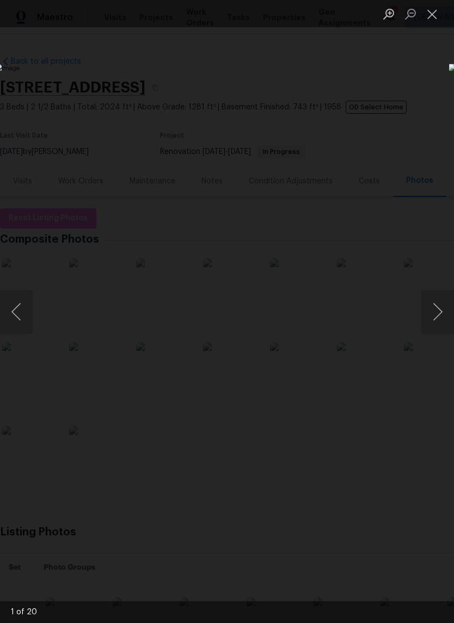
click at [441, 308] on button "Next image" at bounding box center [437, 312] width 33 height 44
click at [439, 304] on button "Next image" at bounding box center [437, 312] width 33 height 44
click at [437, 307] on button "Next image" at bounding box center [437, 312] width 33 height 44
click at [439, 308] on button "Next image" at bounding box center [437, 312] width 33 height 44
click at [439, 309] on button "Next image" at bounding box center [437, 312] width 33 height 44
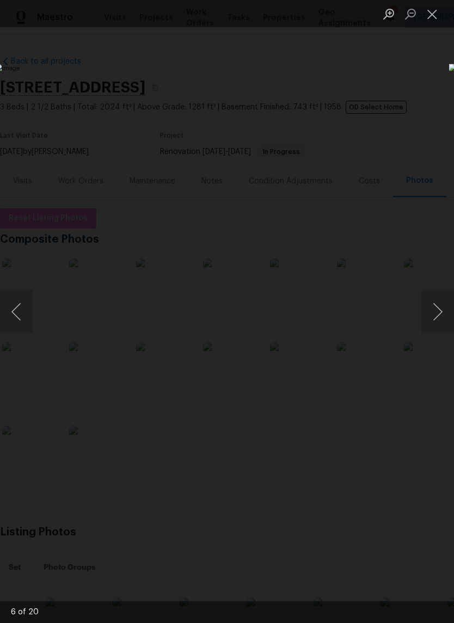
click at [439, 319] on button "Next image" at bounding box center [437, 312] width 33 height 44
click at [438, 305] on button "Next image" at bounding box center [437, 312] width 33 height 44
click at [440, 318] on button "Next image" at bounding box center [437, 312] width 33 height 44
click at [436, 308] on button "Next image" at bounding box center [437, 312] width 33 height 44
click at [440, 310] on button "Next image" at bounding box center [437, 312] width 33 height 44
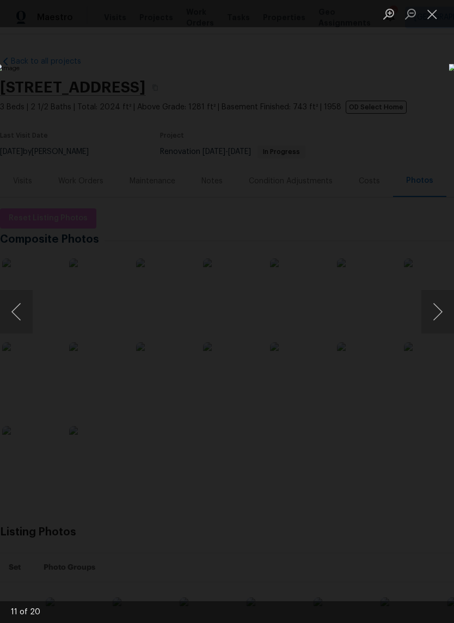
click at [438, 315] on button "Next image" at bounding box center [437, 312] width 33 height 44
click at [439, 308] on button "Next image" at bounding box center [437, 312] width 33 height 44
click at [437, 304] on button "Next image" at bounding box center [437, 312] width 33 height 44
click at [432, 304] on button "Next image" at bounding box center [437, 312] width 33 height 44
click at [436, 309] on button "Next image" at bounding box center [437, 312] width 33 height 44
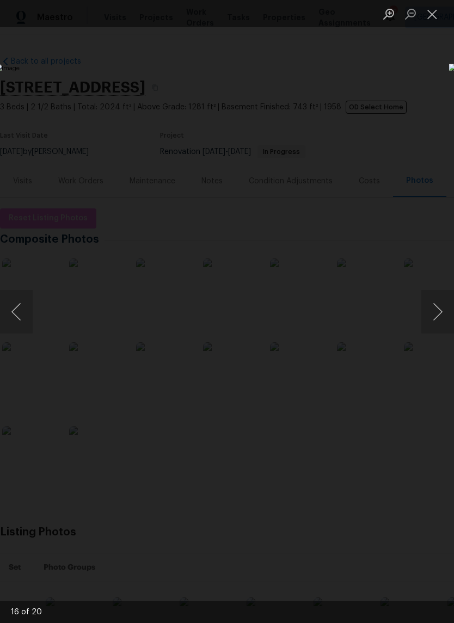
click at [432, 306] on button "Next image" at bounding box center [437, 312] width 33 height 44
click at [440, 308] on button "Next image" at bounding box center [437, 312] width 33 height 44
click at [438, 313] on button "Next image" at bounding box center [437, 312] width 33 height 44
click at [437, 311] on button "Next image" at bounding box center [437, 312] width 33 height 44
click at [438, 309] on button "Next image" at bounding box center [437, 312] width 33 height 44
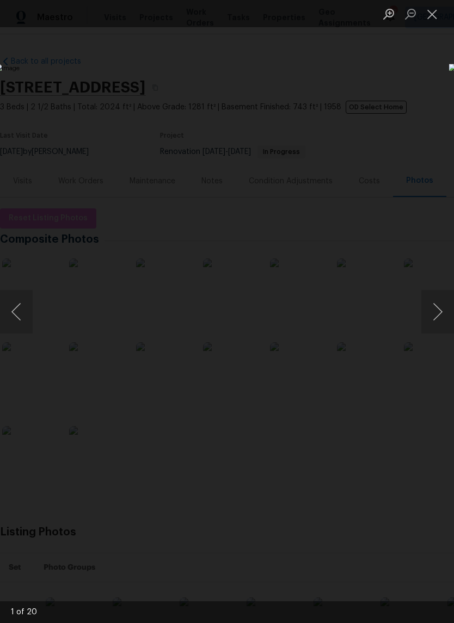
click at [438, 313] on button "Next image" at bounding box center [437, 312] width 33 height 44
click at [422, 9] on button "Close lightbox" at bounding box center [432, 13] width 22 height 19
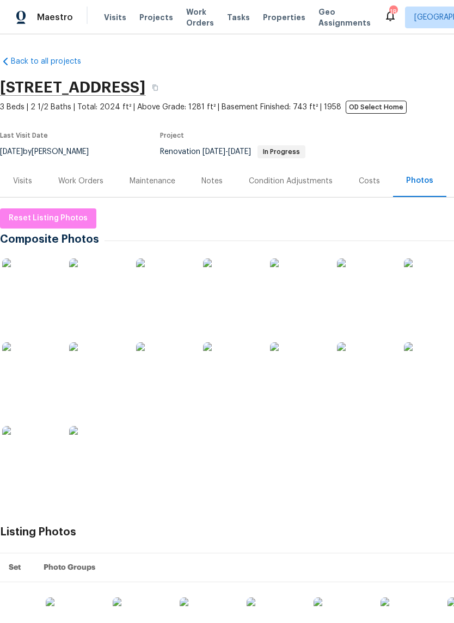
click at [27, 183] on div "Visits" at bounding box center [22, 181] width 19 height 11
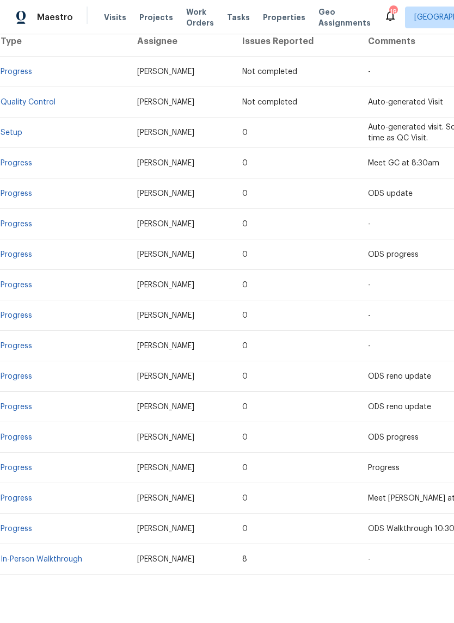
scroll to position [222, 0]
click at [29, 554] on td "In-Person Walkthrough" at bounding box center [64, 560] width 128 height 30
click at [28, 561] on link "In-Person Walkthrough" at bounding box center [42, 560] width 82 height 8
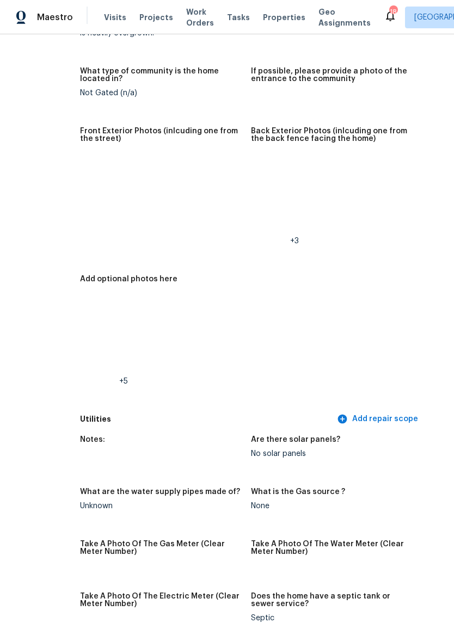
scroll to position [655, 45]
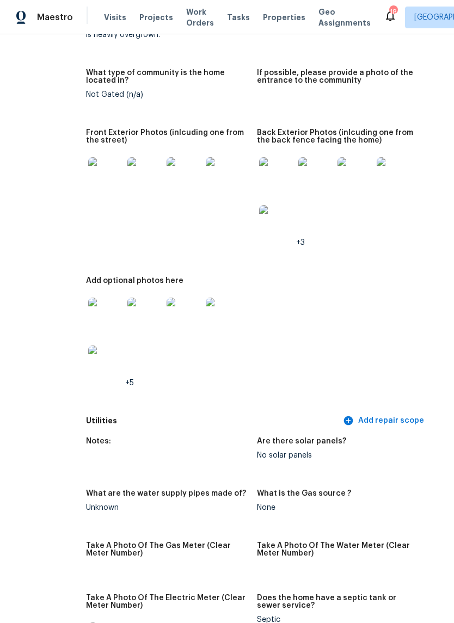
click at [88, 165] on img at bounding box center [105, 174] width 35 height 35
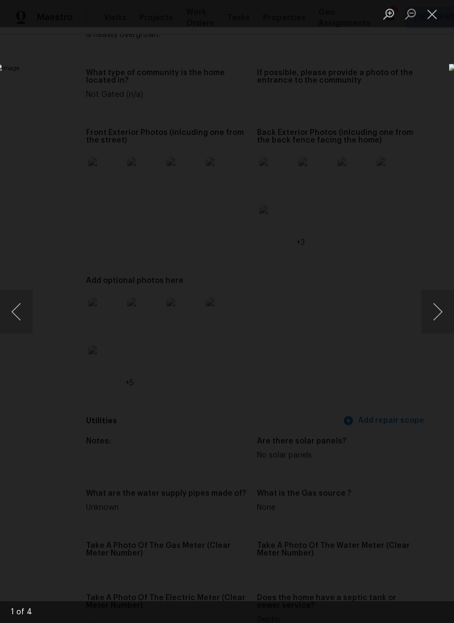
click at [431, 317] on button "Next image" at bounding box center [437, 312] width 33 height 44
click at [435, 311] on button "Next image" at bounding box center [437, 312] width 33 height 44
click at [438, 315] on button "Next image" at bounding box center [437, 312] width 33 height 44
click at [439, 319] on button "Next image" at bounding box center [437, 312] width 33 height 44
click at [441, 322] on button "Next image" at bounding box center [437, 312] width 33 height 44
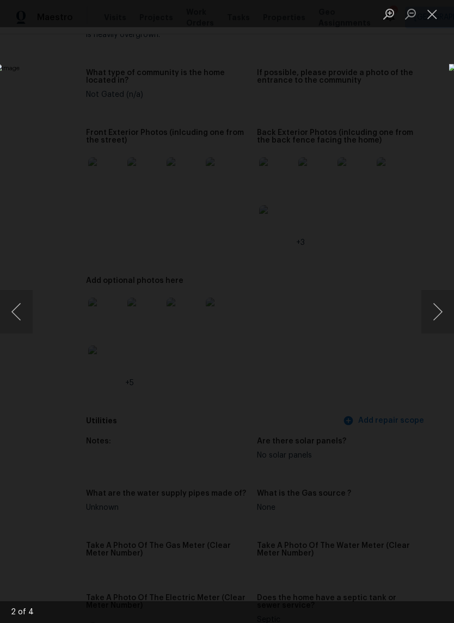
click at [429, 315] on button "Next image" at bounding box center [437, 312] width 33 height 44
click at [438, 23] on button "Close lightbox" at bounding box center [432, 13] width 22 height 19
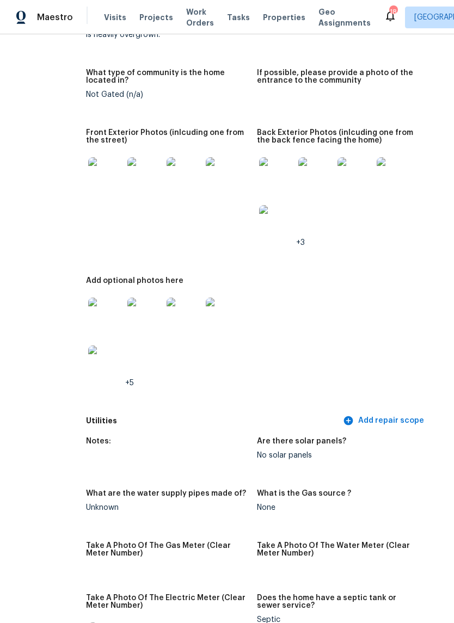
click at [266, 216] on img at bounding box center [276, 222] width 35 height 35
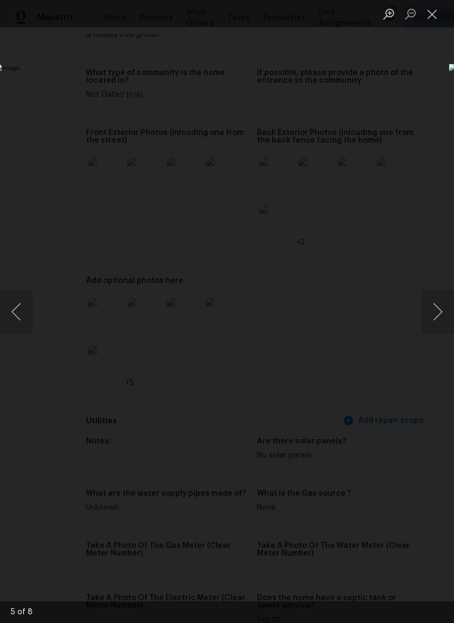
click at [438, 18] on button "Close lightbox" at bounding box center [432, 13] width 22 height 19
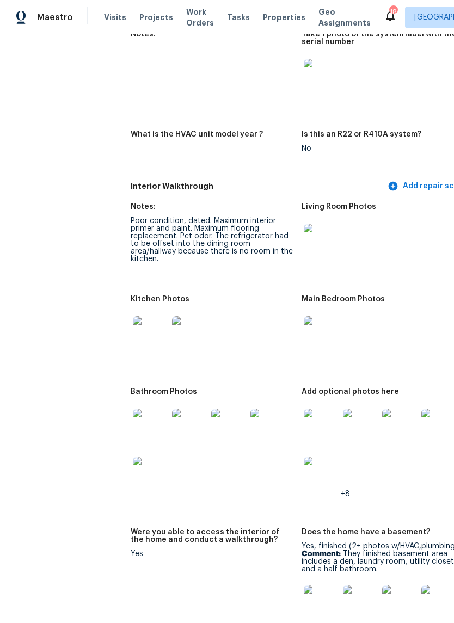
scroll to position [1339, 0]
click at [138, 320] on img at bounding box center [150, 333] width 35 height 35
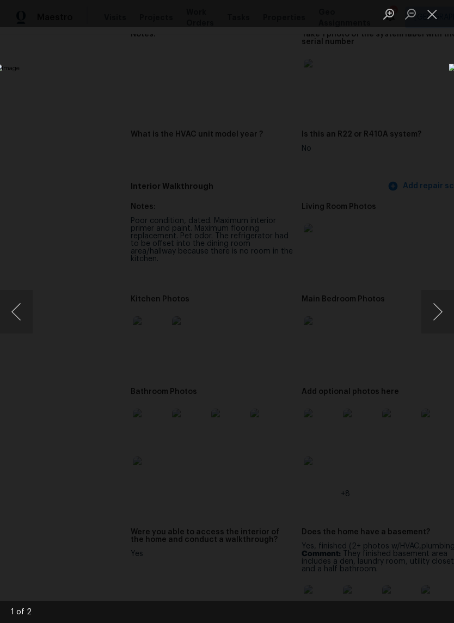
click at [429, 15] on button "Close lightbox" at bounding box center [432, 13] width 22 height 19
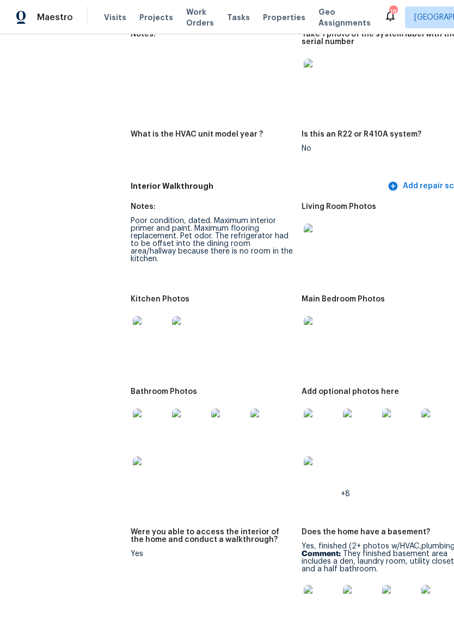
click at [309, 422] on img at bounding box center [321, 426] width 35 height 35
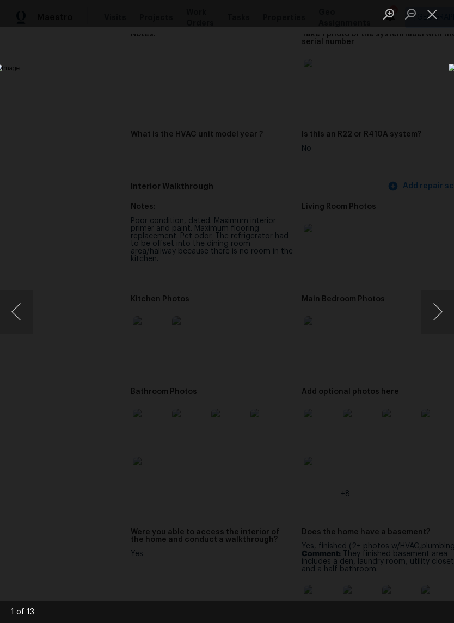
click at [439, 313] on button "Next image" at bounding box center [437, 312] width 33 height 44
click at [433, 316] on button "Next image" at bounding box center [437, 312] width 33 height 44
click at [436, 319] on button "Next image" at bounding box center [437, 312] width 33 height 44
click at [440, 321] on button "Next image" at bounding box center [437, 312] width 33 height 44
click at [426, 316] on button "Next image" at bounding box center [437, 312] width 33 height 44
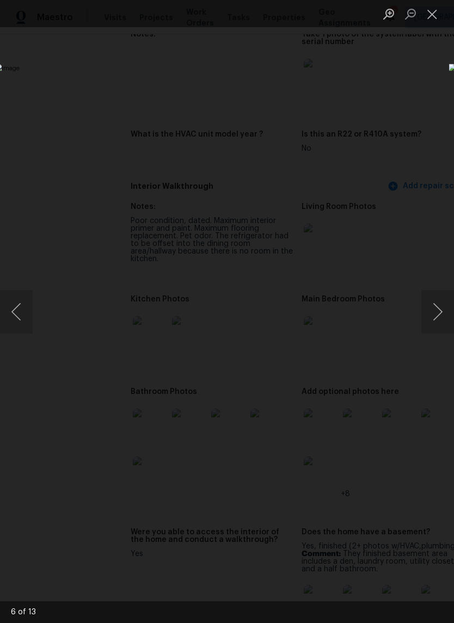
click at [438, 307] on button "Next image" at bounding box center [437, 312] width 33 height 44
click at [436, 311] on button "Next image" at bounding box center [437, 312] width 33 height 44
click at [411, 93] on div "Lightbox" at bounding box center [227, 311] width 454 height 623
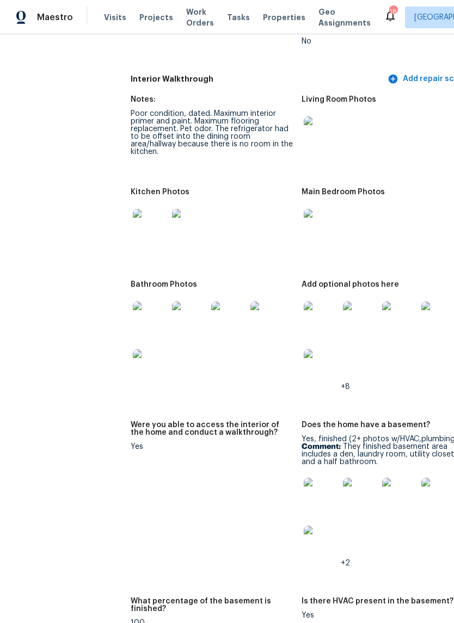
scroll to position [1446, 0]
click at [142, 305] on img at bounding box center [150, 319] width 35 height 35
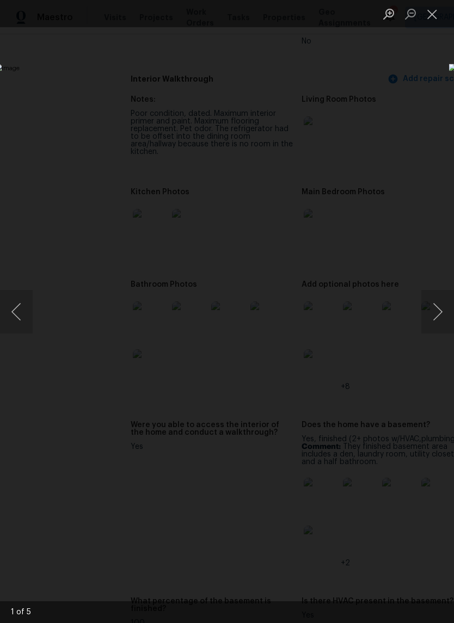
click at [356, 238] on img "Lightbox" at bounding box center [175, 311] width 361 height 495
click at [432, 307] on button "Next image" at bounding box center [437, 312] width 33 height 44
click at [440, 314] on button "Next image" at bounding box center [437, 312] width 33 height 44
click at [442, 317] on button "Next image" at bounding box center [437, 312] width 33 height 44
click at [441, 314] on button "Next image" at bounding box center [437, 312] width 33 height 44
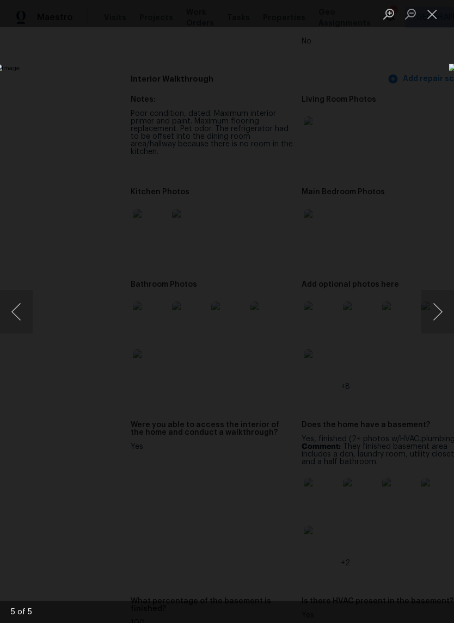
click at [439, 313] on button "Next image" at bounding box center [437, 312] width 33 height 44
click at [439, 311] on button "Next image" at bounding box center [437, 312] width 33 height 44
click at [440, 15] on button "Close lightbox" at bounding box center [432, 13] width 22 height 19
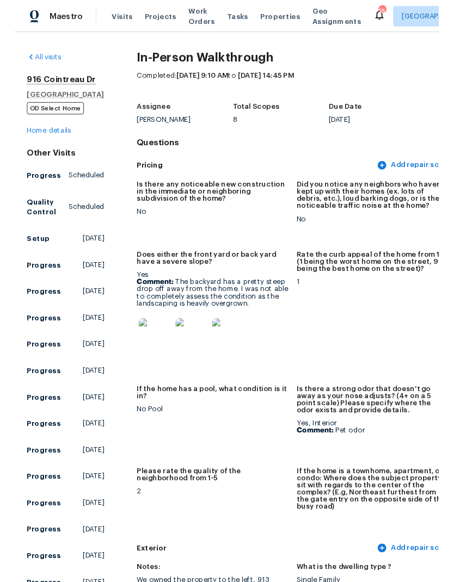
scroll to position [0, 0]
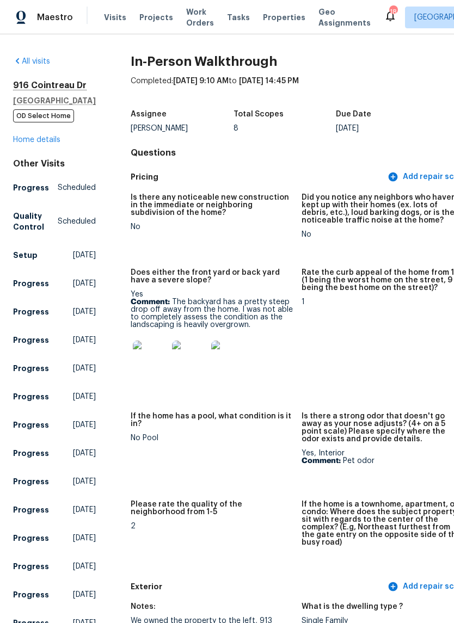
click at [28, 144] on link "Home details" at bounding box center [36, 140] width 47 height 8
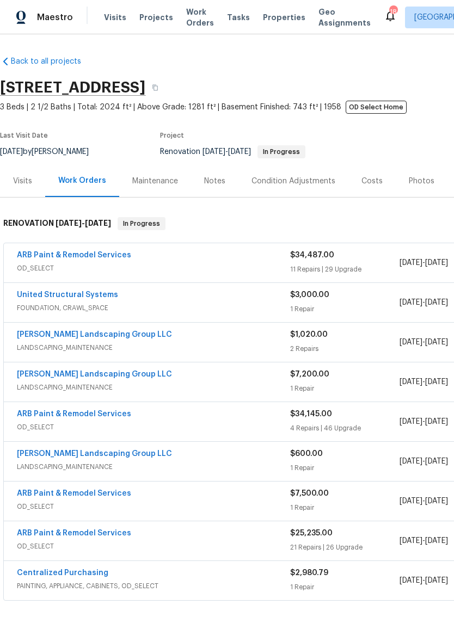
click at [411, 191] on div "Photos" at bounding box center [422, 181] width 52 height 32
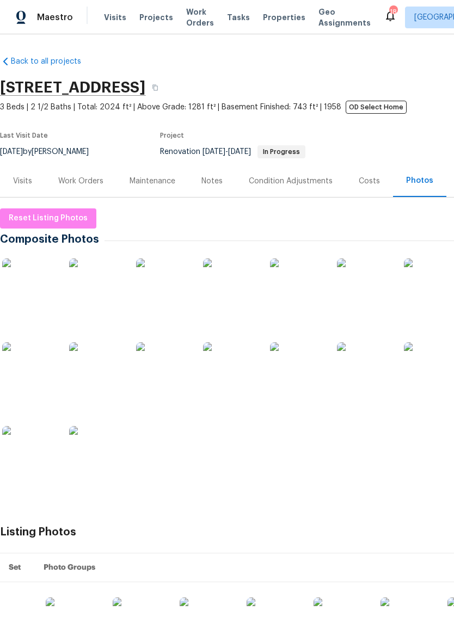
click at [296, 275] on img at bounding box center [297, 286] width 54 height 54
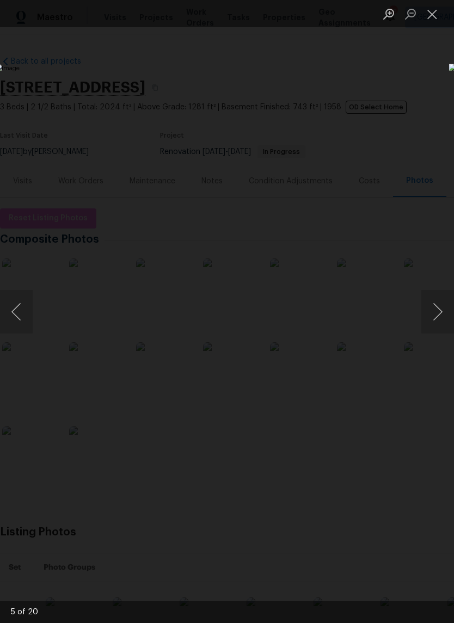
click at [424, 23] on button "Close lightbox" at bounding box center [432, 13] width 22 height 19
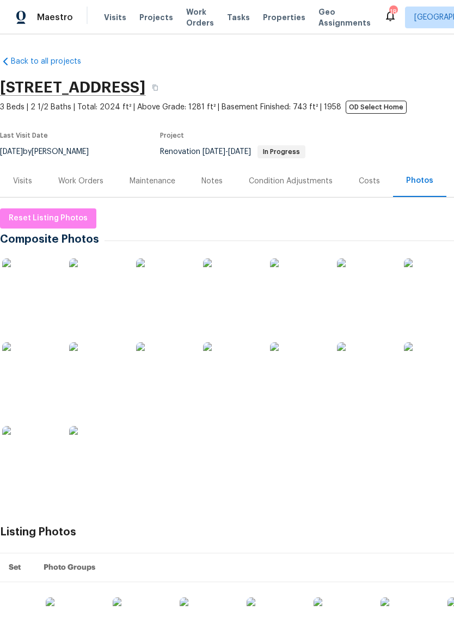
click at [30, 456] on img at bounding box center [29, 453] width 54 height 54
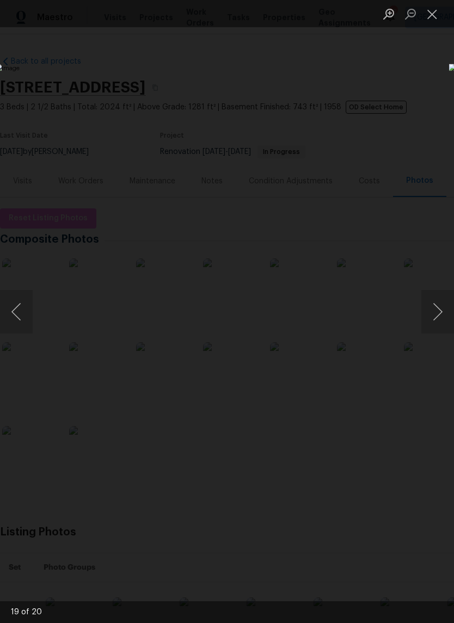
click at [438, 22] on button "Close lightbox" at bounding box center [432, 13] width 22 height 19
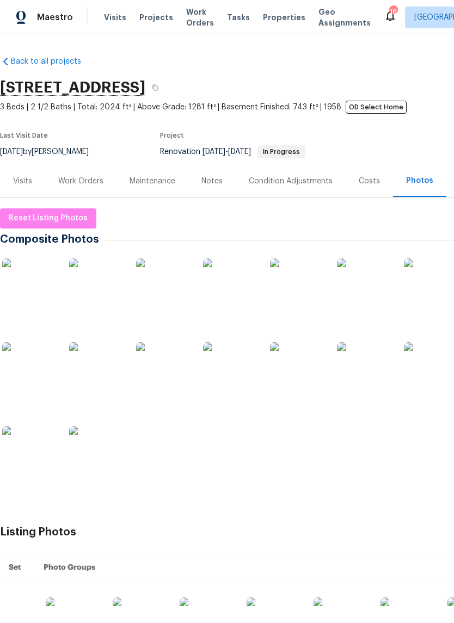
click at [365, 299] on img at bounding box center [364, 286] width 54 height 54
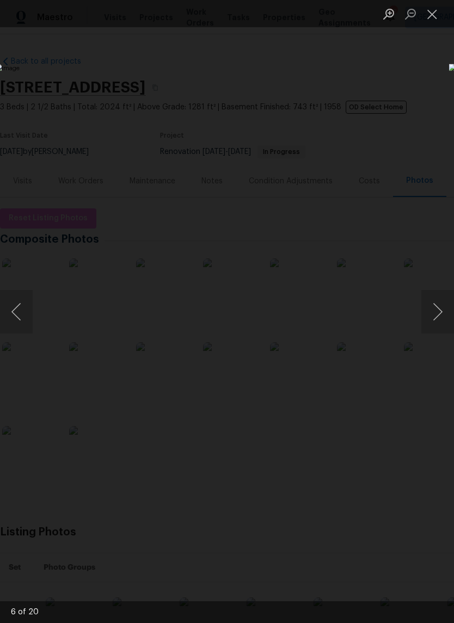
click at [440, 14] on button "Close lightbox" at bounding box center [432, 13] width 22 height 19
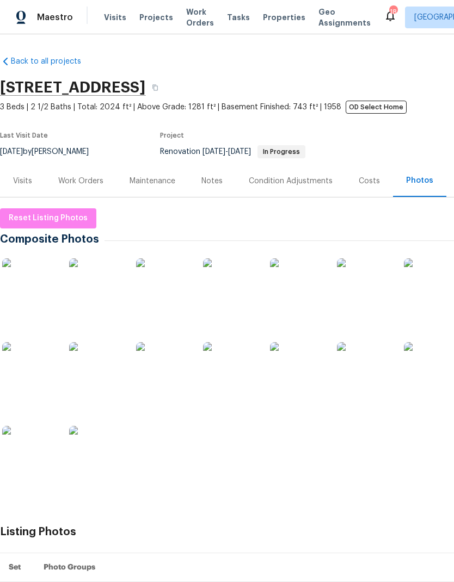
click at [28, 179] on div "Visits" at bounding box center [22, 181] width 19 height 11
click at [28, 177] on div "Visits" at bounding box center [22, 181] width 19 height 11
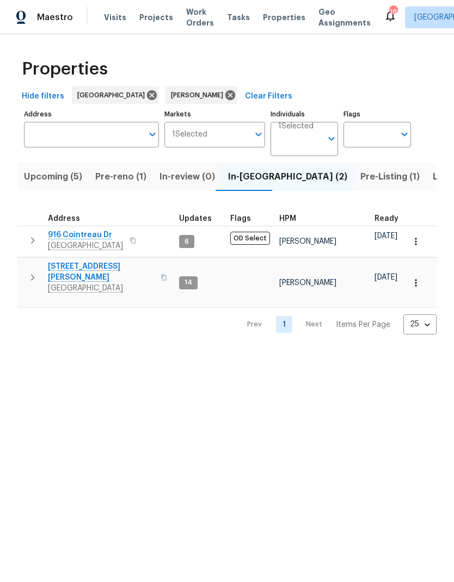
click at [360, 176] on span "Pre-Listing (1)" at bounding box center [389, 176] width 59 height 15
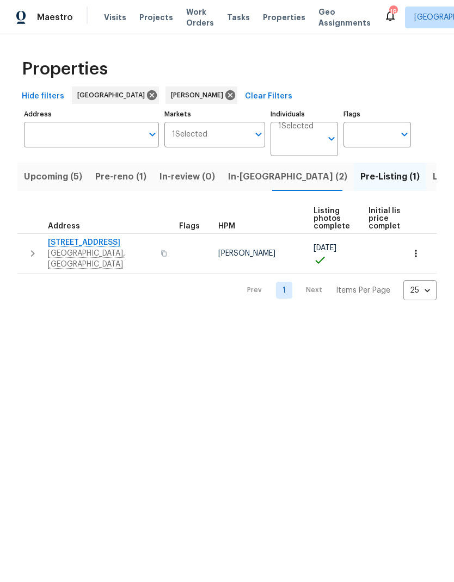
click at [36, 247] on icon "button" at bounding box center [32, 253] width 13 height 13
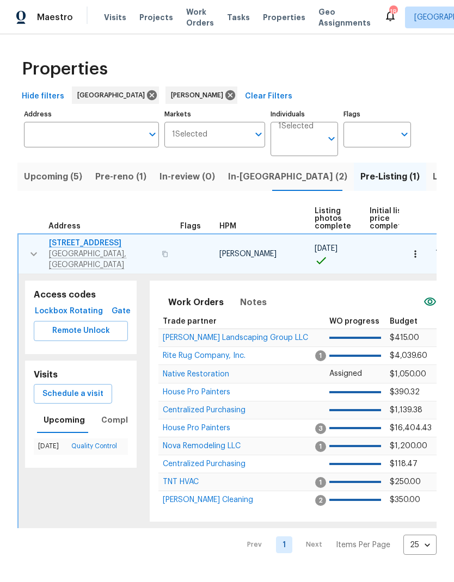
click at [203, 334] on span "[PERSON_NAME] Landscaping Group LLC" at bounding box center [235, 338] width 145 height 8
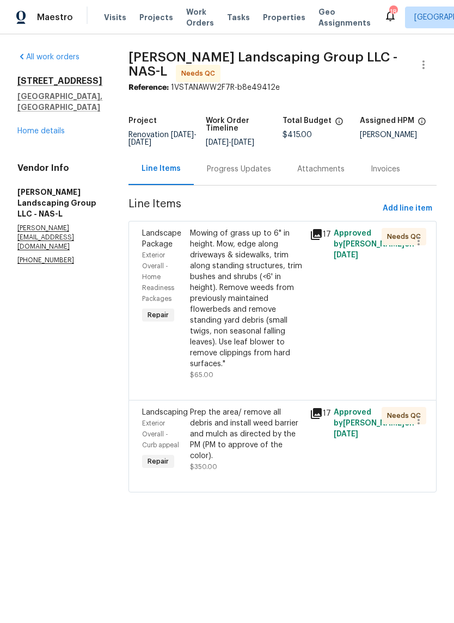
click at [216, 277] on div "Mowing of grass up to 6" in height. Mow, edge along driveways & sidewalks, trim…" at bounding box center [246, 299] width 113 height 142
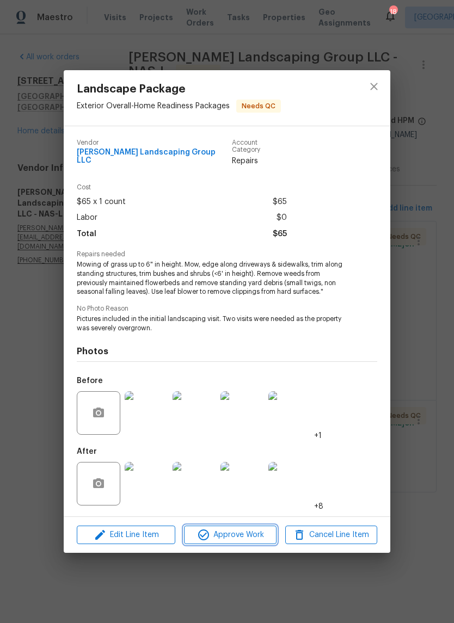
click at [208, 531] on icon "button" at bounding box center [203, 535] width 11 height 11
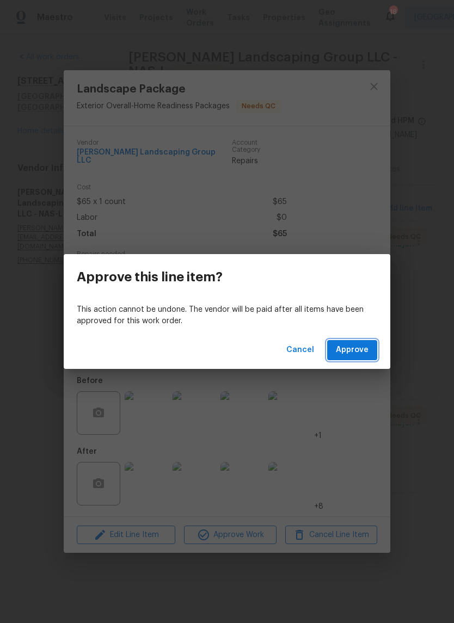
click at [355, 355] on span "Approve" at bounding box center [352, 351] width 33 height 14
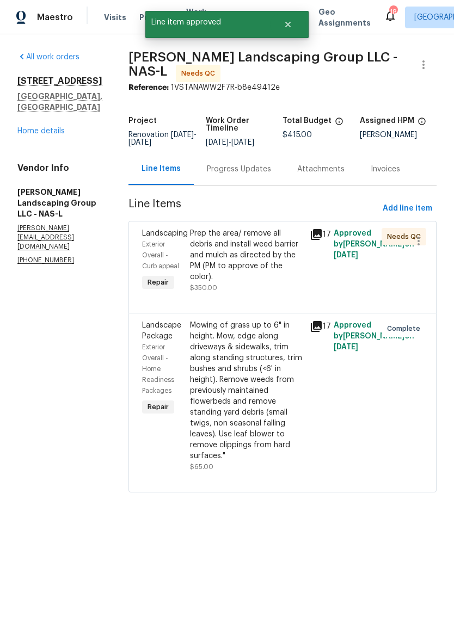
click at [252, 293] on div "Prep the area/ remove all debris and install weed barrier and mulch as directed…" at bounding box center [246, 260] width 113 height 65
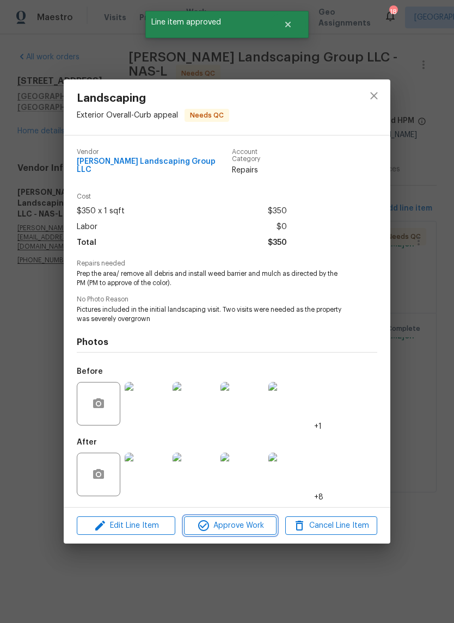
click at [215, 519] on span "Approve Work" at bounding box center [229, 526] width 85 height 14
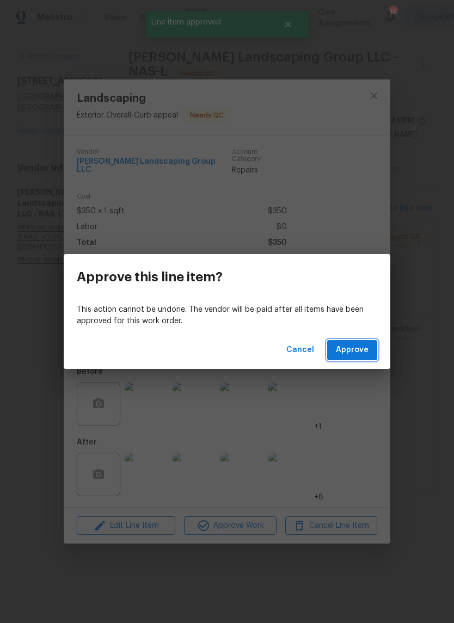
click at [357, 354] on span "Approve" at bounding box center [352, 351] width 33 height 14
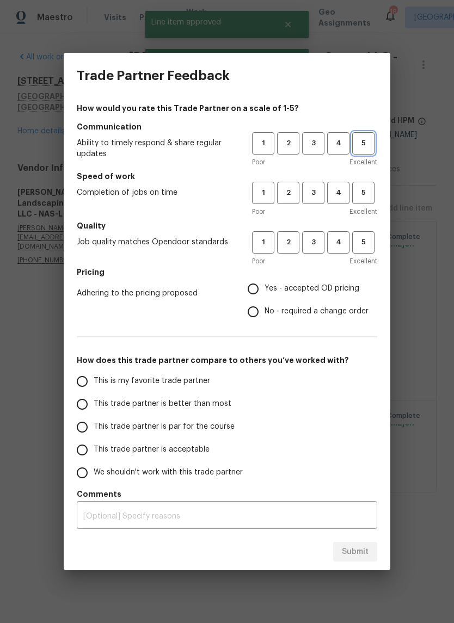
click at [363, 144] on span "5" at bounding box center [363, 143] width 20 height 13
click at [359, 192] on span "5" at bounding box center [363, 193] width 20 height 13
click at [361, 244] on span "5" at bounding box center [363, 242] width 20 height 13
click at [264, 286] on input "Yes - accepted OD pricing" at bounding box center [253, 289] width 23 height 23
radio input "true"
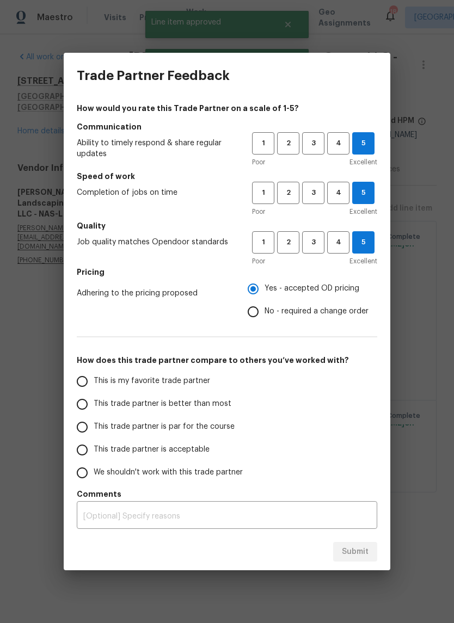
click at [85, 376] on input "This is my favorite trade partner" at bounding box center [82, 381] width 23 height 23
click at [352, 546] on span "Submit" at bounding box center [355, 552] width 27 height 14
radio input "true"
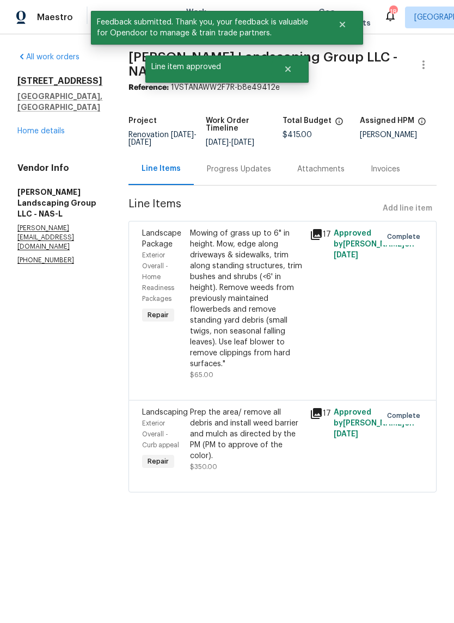
click at [36, 127] on link "Home details" at bounding box center [40, 131] width 47 height 8
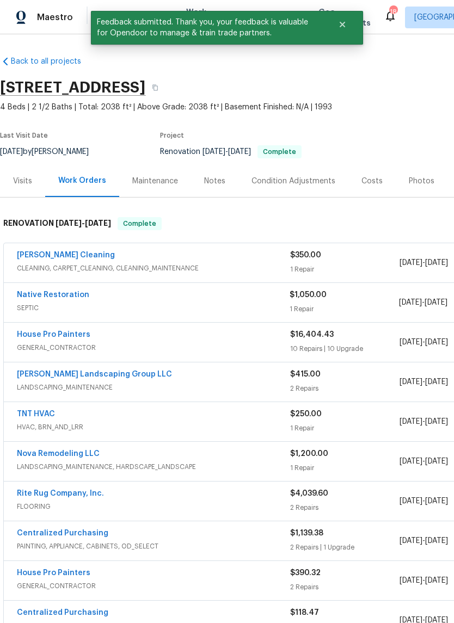
click at [219, 259] on div "Soledad Cleaning" at bounding box center [153, 256] width 273 height 13
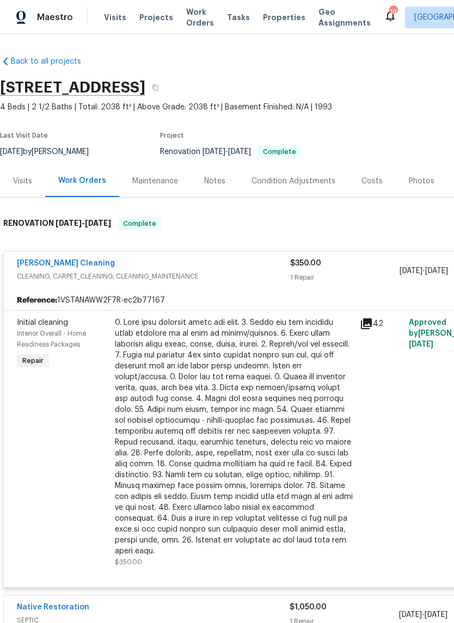
click at [197, 348] on div at bounding box center [234, 437] width 238 height 240
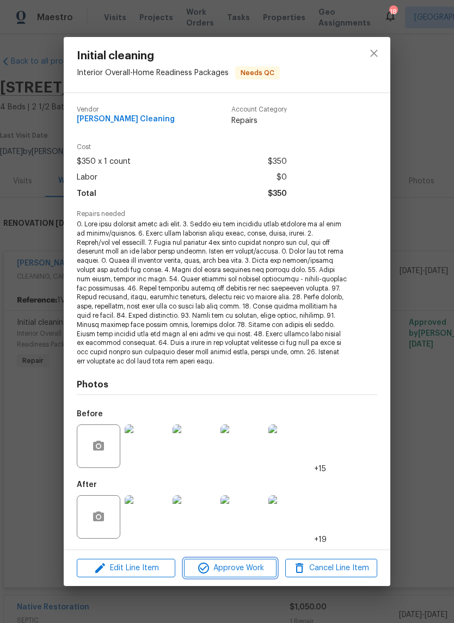
click at [216, 562] on span "Approve Work" at bounding box center [229, 569] width 85 height 14
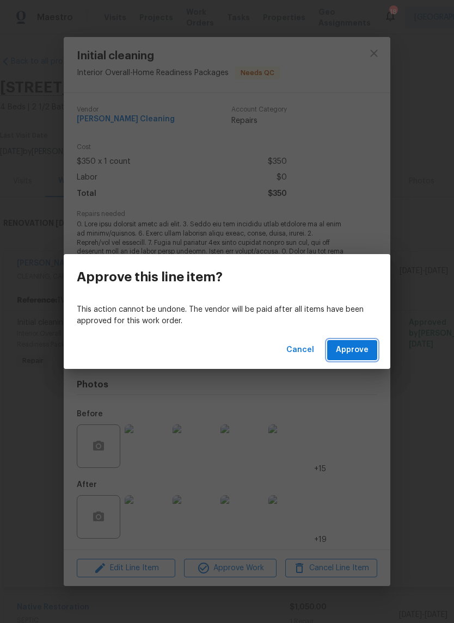
click at [345, 354] on span "Approve" at bounding box center [352, 351] width 33 height 14
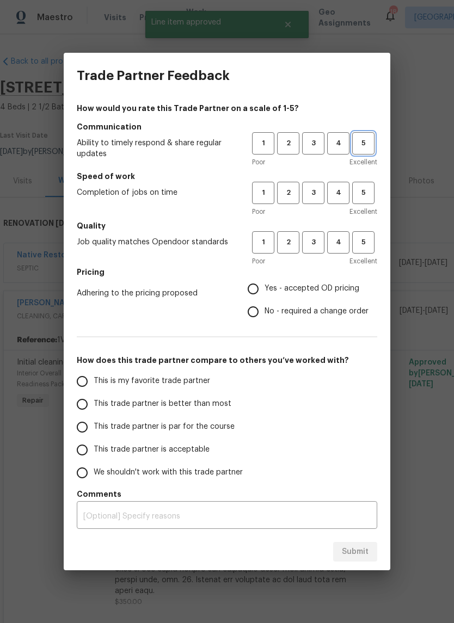
click at [365, 141] on span "5" at bounding box center [363, 143] width 20 height 13
click at [365, 192] on span "5" at bounding box center [363, 193] width 20 height 13
click at [366, 253] on button "5" at bounding box center [363, 242] width 22 height 22
click at [281, 295] on span "Yes - accepted OD pricing" at bounding box center [312, 288] width 95 height 11
click at [265, 295] on input "Yes - accepted OD pricing" at bounding box center [253, 289] width 23 height 23
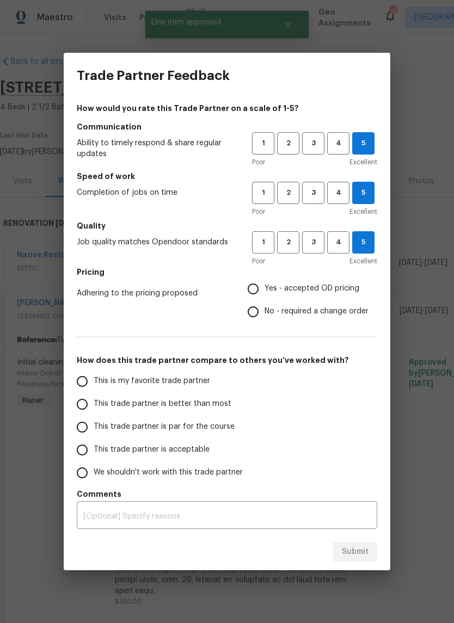
radio input "true"
click at [90, 374] on input "This is my favorite trade partner" at bounding box center [82, 381] width 23 height 23
click at [363, 548] on span "Submit" at bounding box center [355, 552] width 27 height 14
radio input "true"
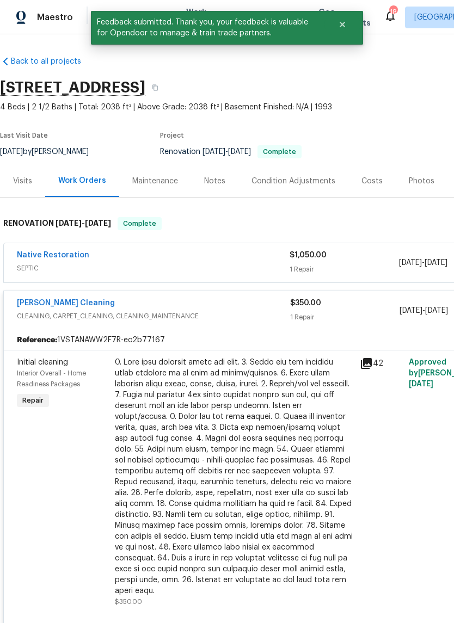
click at [372, 185] on div "Costs" at bounding box center [371, 181] width 21 height 11
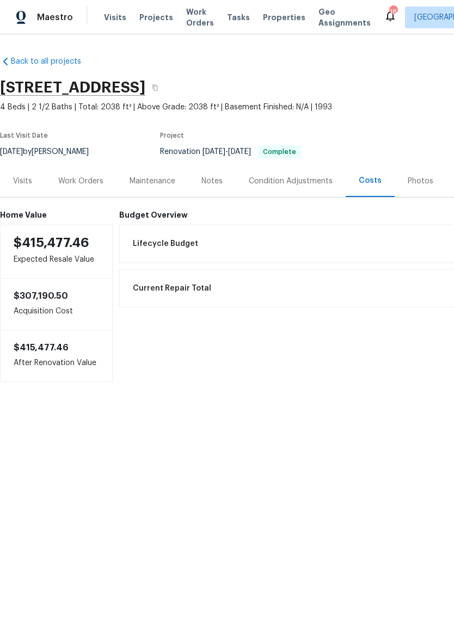
click at [76, 186] on div "Work Orders" at bounding box center [80, 181] width 45 height 11
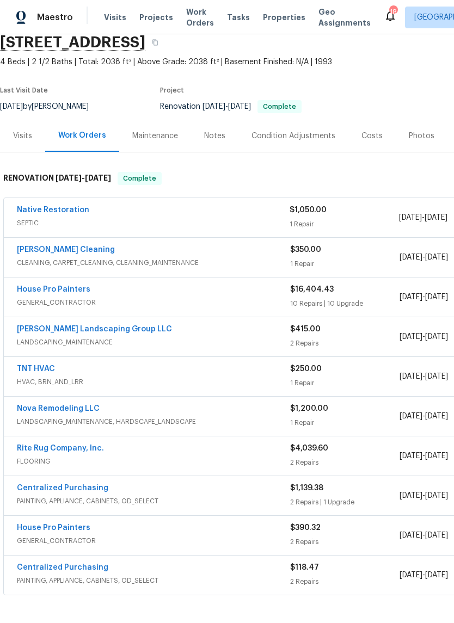
scroll to position [44, 0]
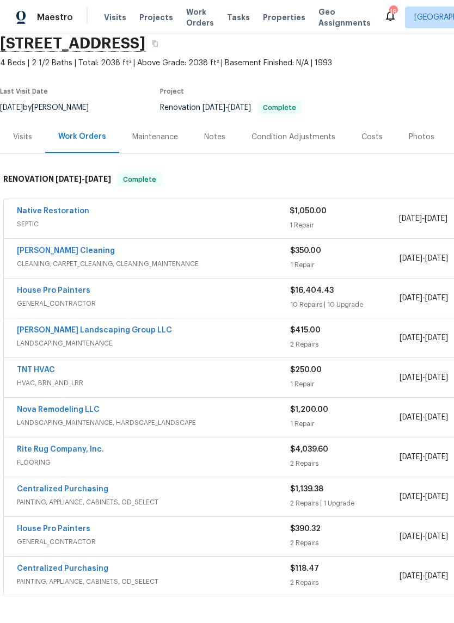
click at [214, 134] on div "Notes" at bounding box center [214, 137] width 21 height 11
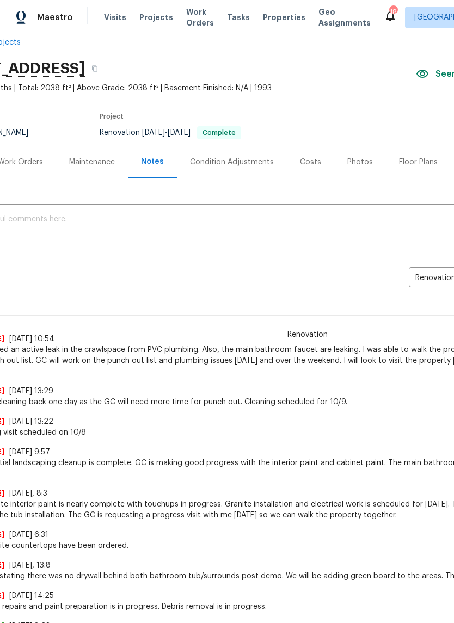
scroll to position [13, 59]
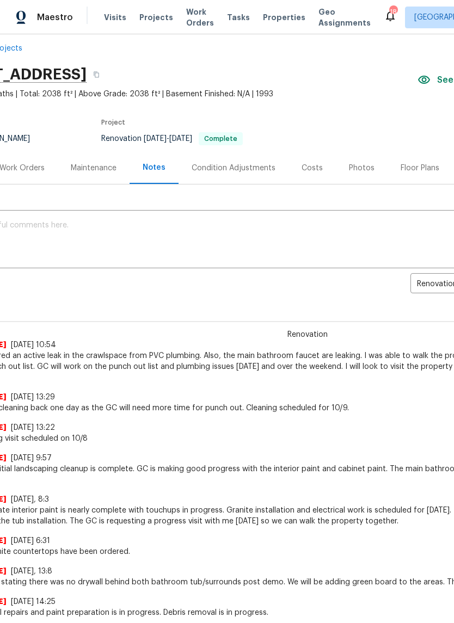
click at [353, 168] on div "Photos" at bounding box center [362, 168] width 26 height 11
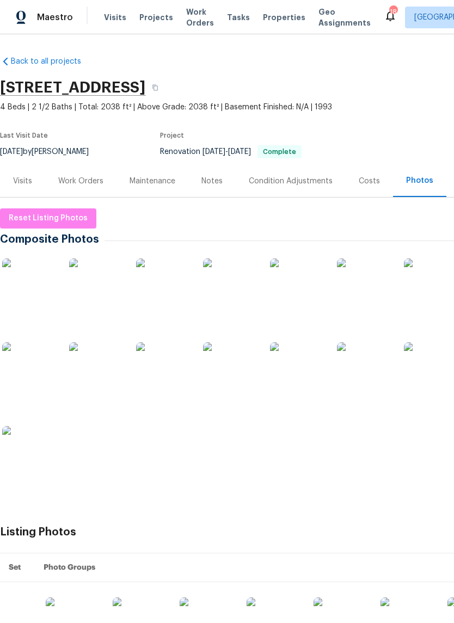
click at [32, 285] on img at bounding box center [29, 286] width 54 height 54
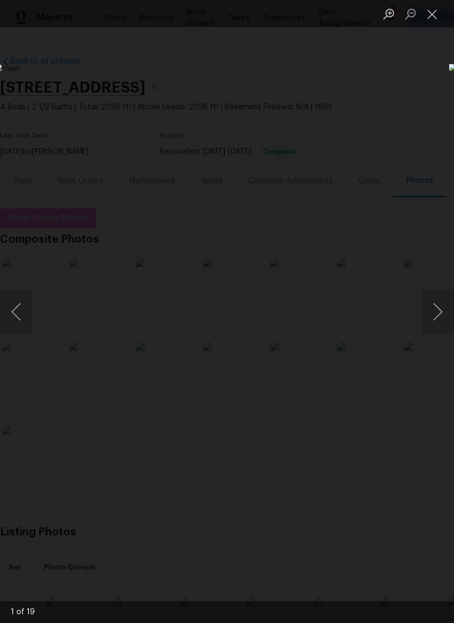
click at [438, 310] on button "Next image" at bounding box center [437, 312] width 33 height 44
click at [437, 312] on button "Next image" at bounding box center [437, 312] width 33 height 44
click at [434, 308] on button "Next image" at bounding box center [437, 312] width 33 height 44
click at [438, 306] on button "Next image" at bounding box center [437, 312] width 33 height 44
click at [434, 310] on button "Next image" at bounding box center [437, 312] width 33 height 44
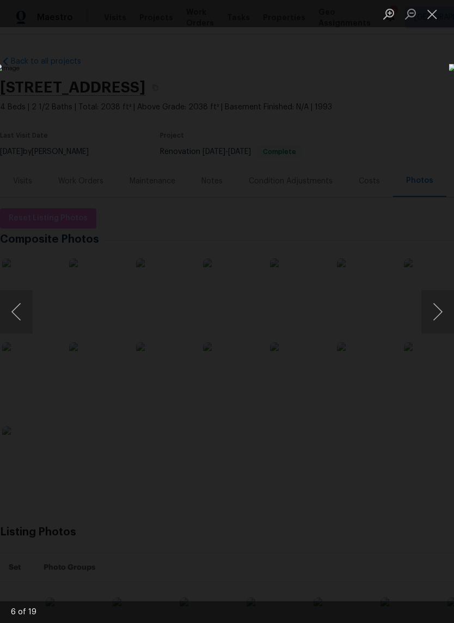
click at [433, 306] on button "Next image" at bounding box center [437, 312] width 33 height 44
click at [438, 308] on button "Next image" at bounding box center [437, 312] width 33 height 44
click at [437, 306] on button "Next image" at bounding box center [437, 312] width 33 height 44
click at [437, 308] on button "Next image" at bounding box center [437, 312] width 33 height 44
click at [436, 298] on button "Next image" at bounding box center [437, 312] width 33 height 44
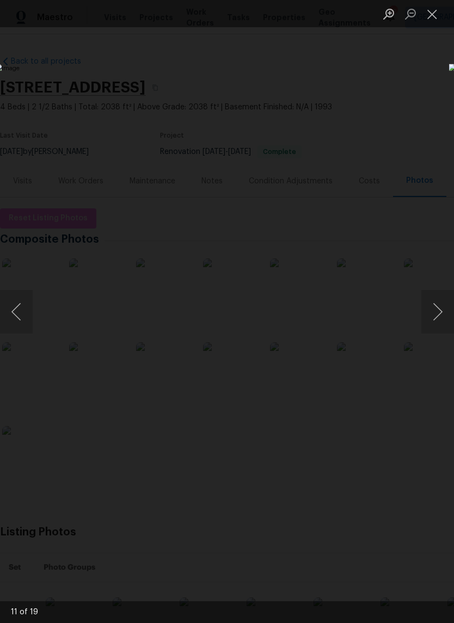
click at [432, 302] on button "Next image" at bounding box center [437, 312] width 33 height 44
click at [428, 18] on button "Close lightbox" at bounding box center [432, 13] width 22 height 19
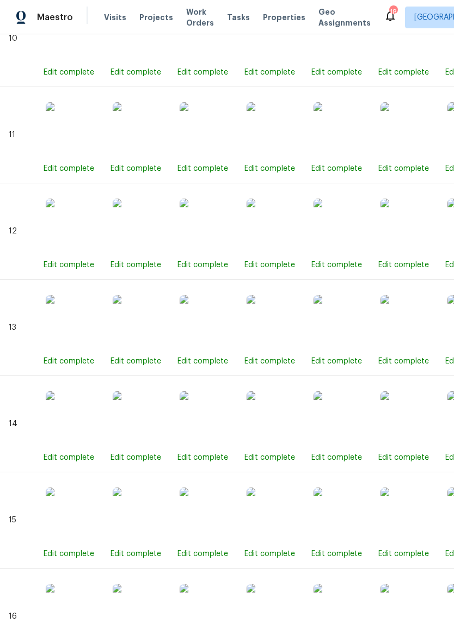
scroll to position [1555, 0]
click at [267, 134] on img at bounding box center [274, 129] width 54 height 54
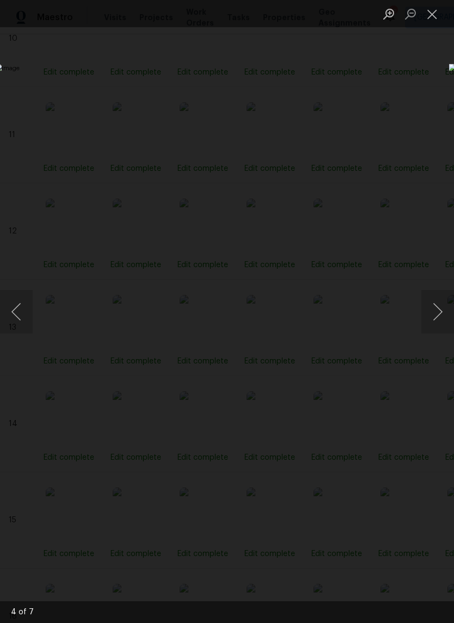
click at [440, 19] on button "Close lightbox" at bounding box center [432, 13] width 22 height 19
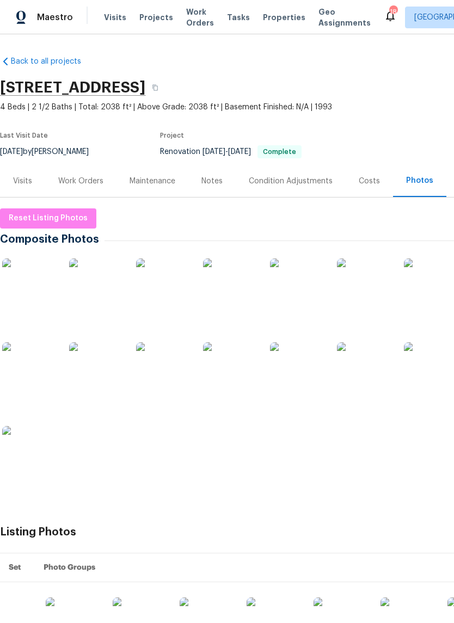
scroll to position [0, 0]
click at [173, 369] on img at bounding box center [163, 369] width 54 height 54
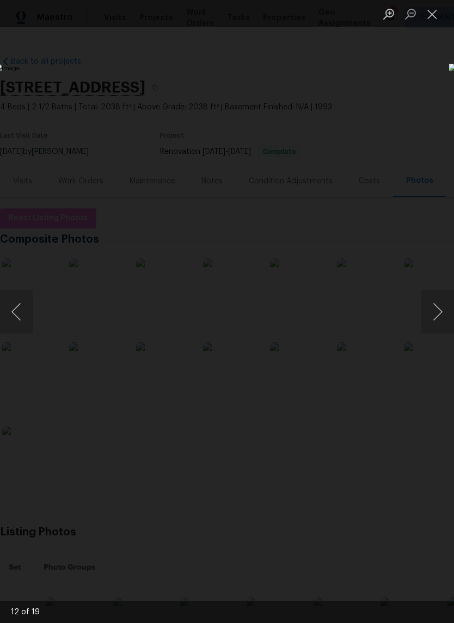
click at [439, 318] on button "Next image" at bounding box center [437, 312] width 33 height 44
click at [436, 313] on button "Next image" at bounding box center [437, 312] width 33 height 44
click at [438, 311] on button "Next image" at bounding box center [437, 312] width 33 height 44
click at [430, 315] on button "Next image" at bounding box center [437, 312] width 33 height 44
click at [432, 316] on button "Next image" at bounding box center [437, 312] width 33 height 44
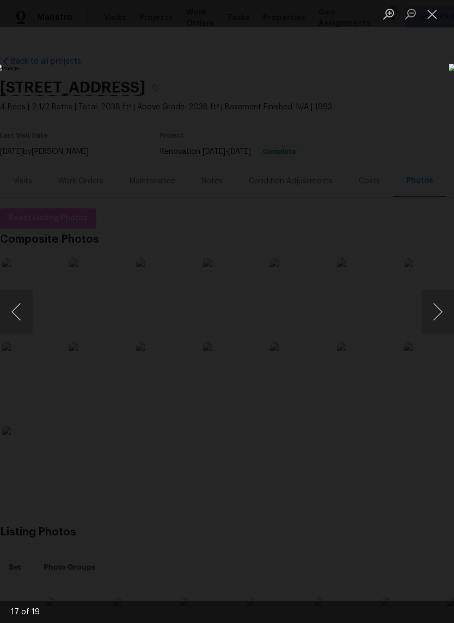
click at [433, 313] on button "Next image" at bounding box center [437, 312] width 33 height 44
click at [424, 315] on button "Next image" at bounding box center [437, 312] width 33 height 44
click at [439, 11] on button "Close lightbox" at bounding box center [432, 13] width 22 height 19
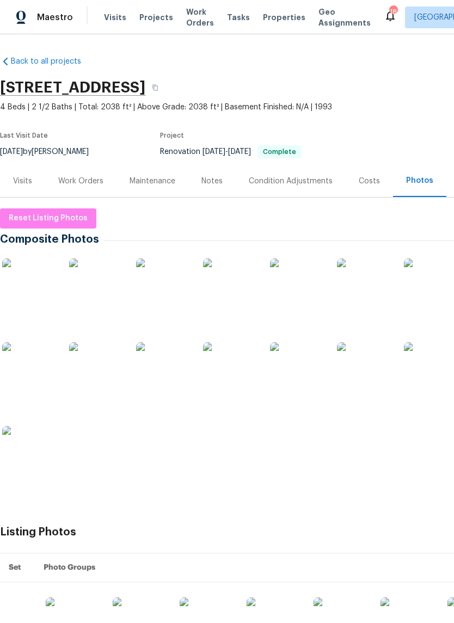
click at [321, 385] on img at bounding box center [297, 369] width 54 height 54
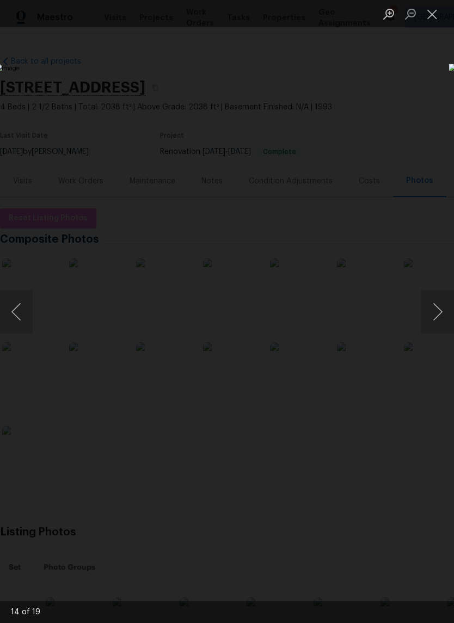
click at [304, 367] on img "Lightbox" at bounding box center [175, 311] width 361 height 495
click at [433, 23] on button "Close lightbox" at bounding box center [432, 13] width 22 height 19
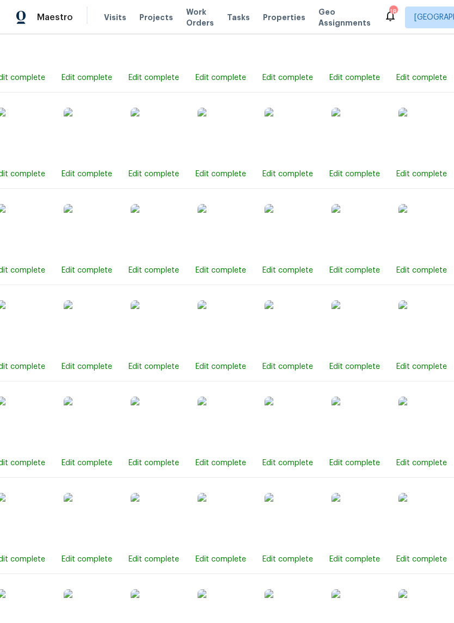
scroll to position [973, 48]
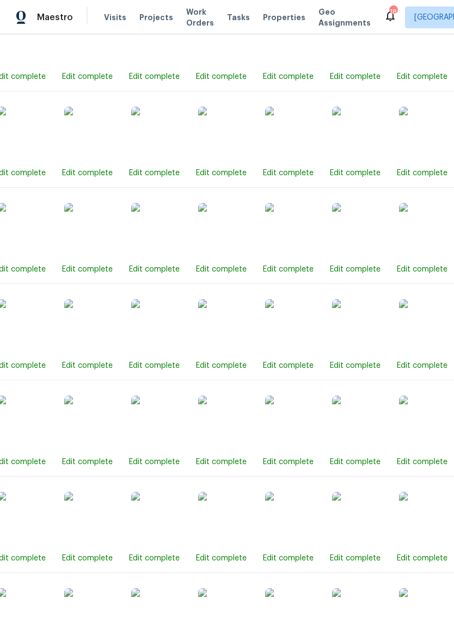
click at [226, 348] on img at bounding box center [225, 326] width 54 height 54
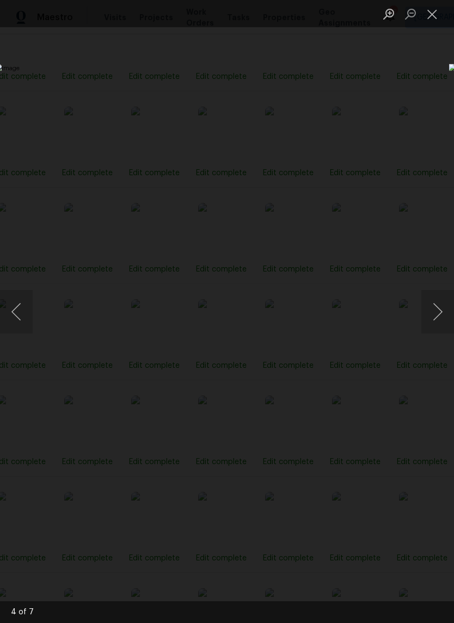
click at [433, 17] on button "Close lightbox" at bounding box center [432, 13] width 22 height 19
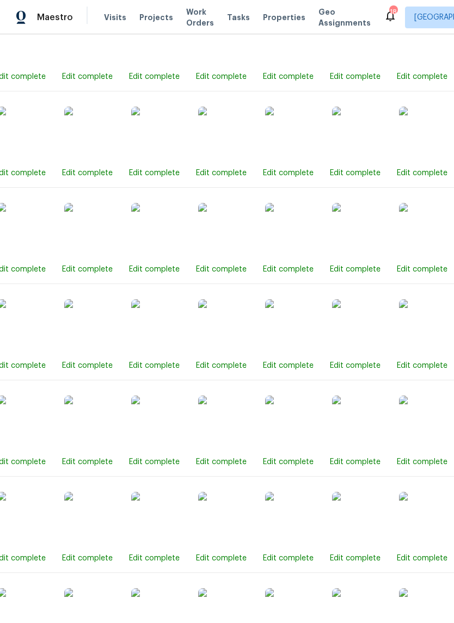
click at [234, 225] on img at bounding box center [225, 230] width 54 height 54
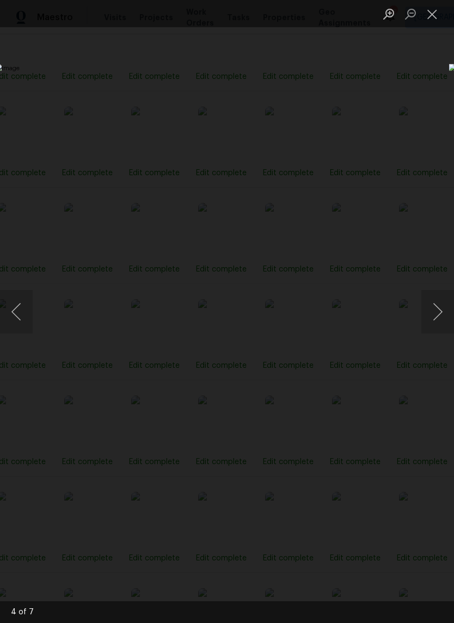
click at [434, 13] on button "Close lightbox" at bounding box center [432, 13] width 22 height 19
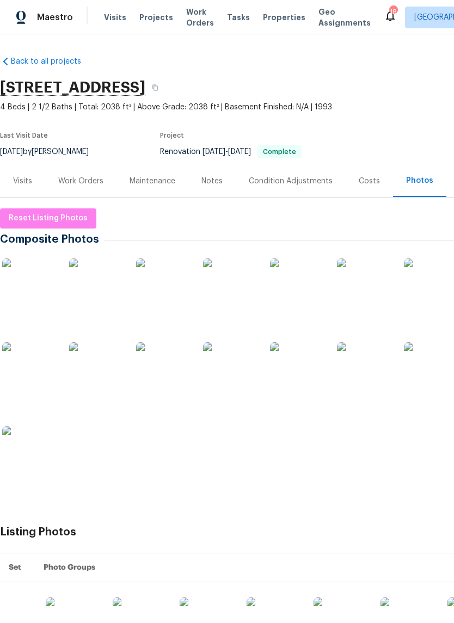
scroll to position [0, 0]
click at [25, 295] on img at bounding box center [29, 286] width 54 height 54
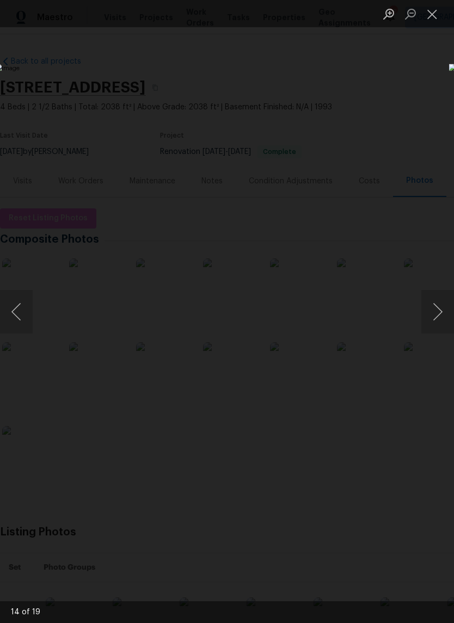
click at [23, 307] on button "Previous image" at bounding box center [16, 312] width 33 height 44
click at [431, 322] on button "Next image" at bounding box center [437, 312] width 33 height 44
click at [428, 318] on button "Next image" at bounding box center [437, 312] width 33 height 44
click at [437, 320] on button "Next image" at bounding box center [437, 312] width 33 height 44
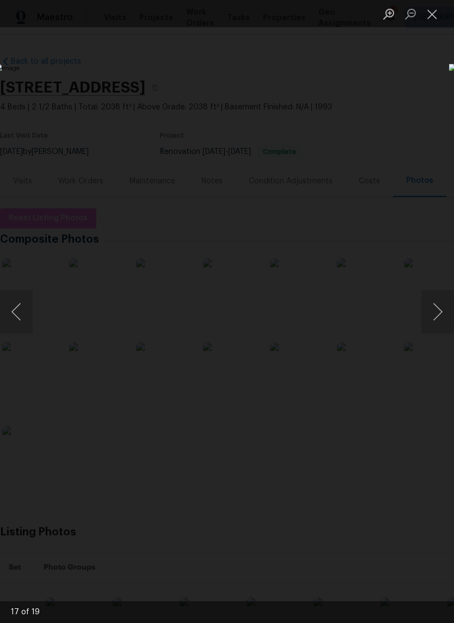
click at [434, 305] on button "Next image" at bounding box center [437, 312] width 33 height 44
click at [442, 314] on button "Next image" at bounding box center [437, 312] width 33 height 44
click at [425, 15] on button "Close lightbox" at bounding box center [432, 13] width 22 height 19
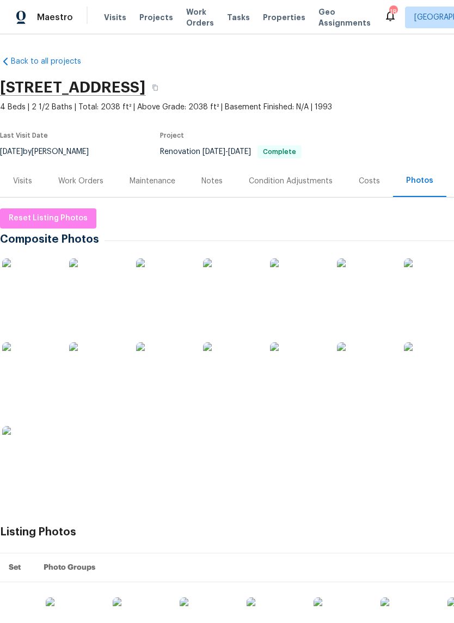
click at [302, 297] on img at bounding box center [297, 286] width 54 height 54
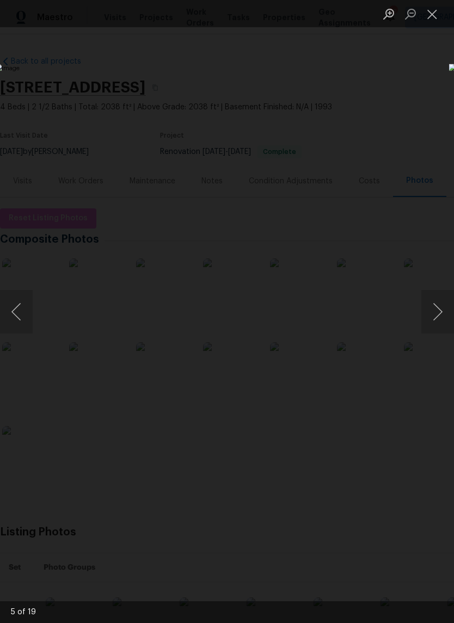
click at [434, 17] on button "Close lightbox" at bounding box center [432, 13] width 22 height 19
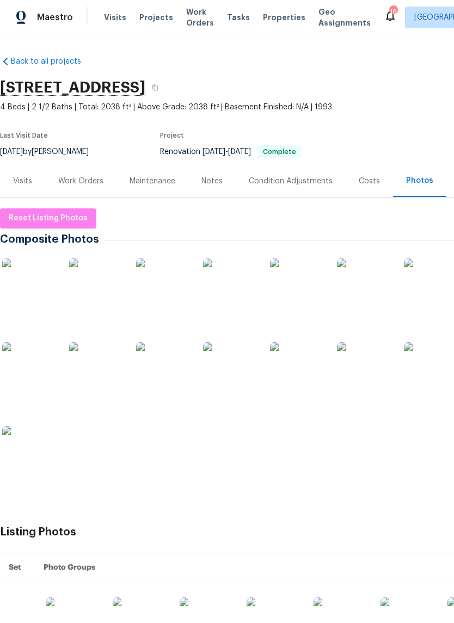
click at [85, 179] on div "Work Orders" at bounding box center [80, 181] width 45 height 11
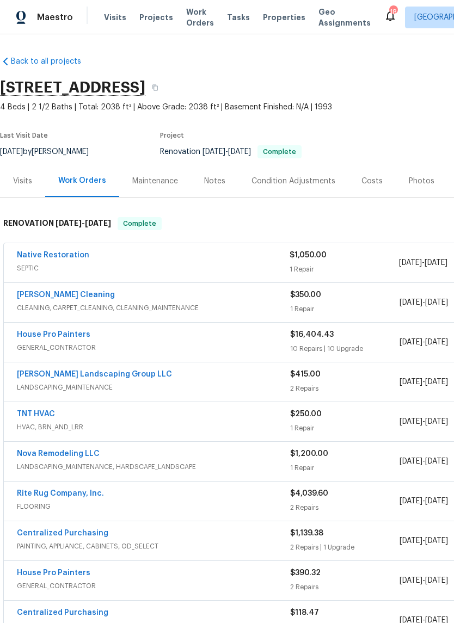
click at [258, 315] on div "Soledad Cleaning CLEANING, CARPET_CLEANING, CLEANING_MAINTENANCE" at bounding box center [153, 303] width 273 height 26
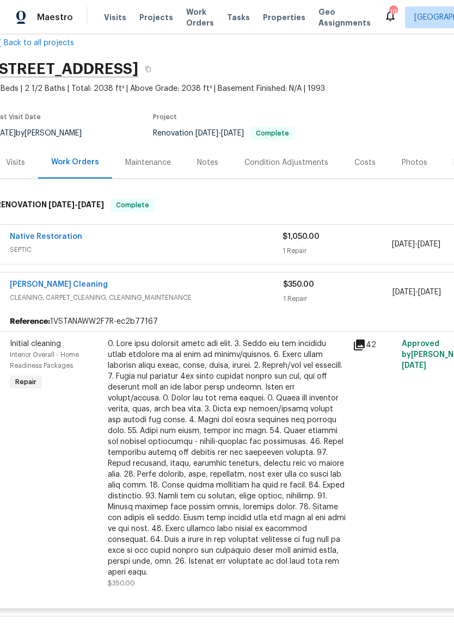
scroll to position [24, 9]
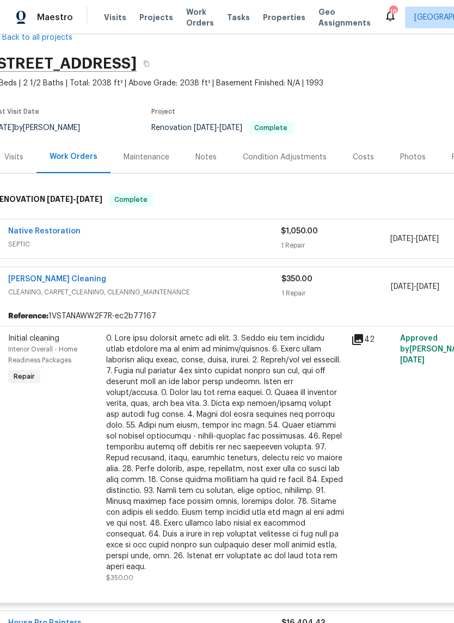
click at [258, 289] on span "CLEANING, CARPET_CLEANING, CLEANING_MAINTENANCE" at bounding box center [144, 292] width 273 height 11
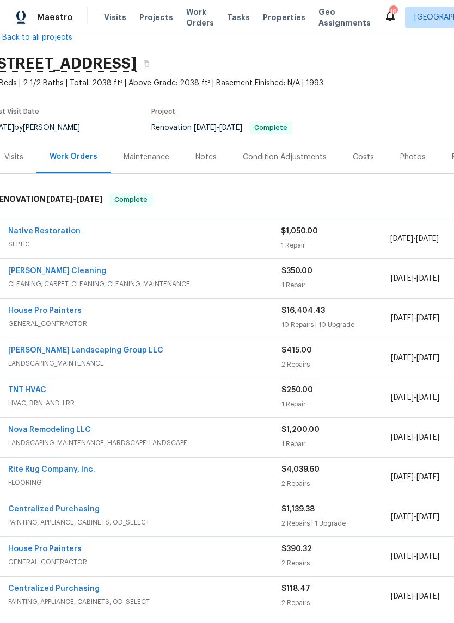
click at [247, 277] on div "Soledad Cleaning" at bounding box center [144, 272] width 273 height 13
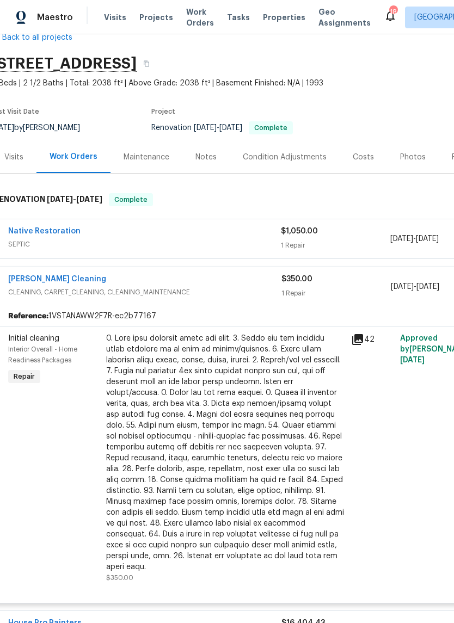
click at [271, 289] on span "CLEANING, CARPET_CLEANING, CLEANING_MAINTENANCE" at bounding box center [144, 292] width 273 height 11
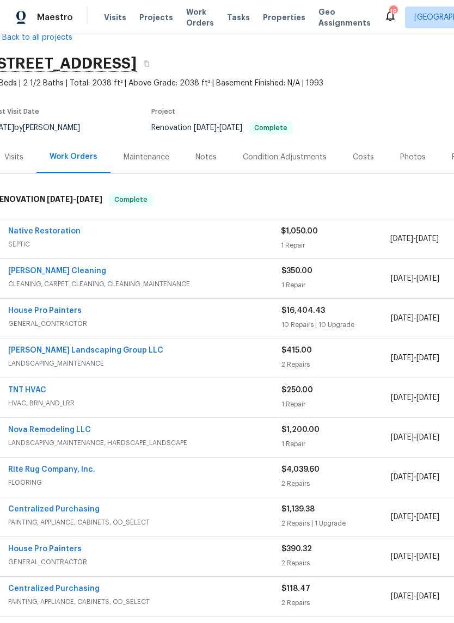
click at [263, 359] on span "LANDSCAPING_MAINTENANCE" at bounding box center [144, 363] width 273 height 11
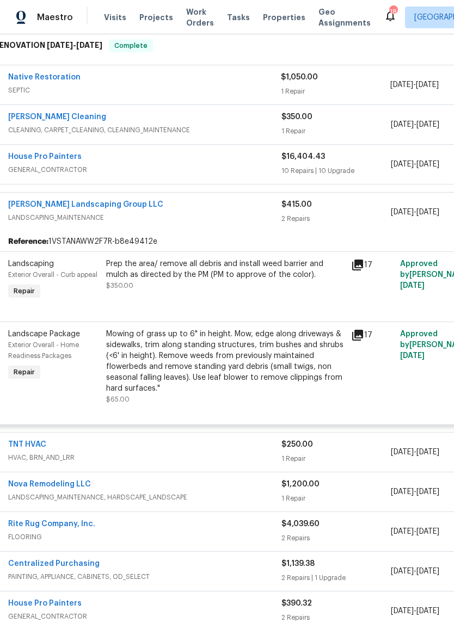
scroll to position [180, 9]
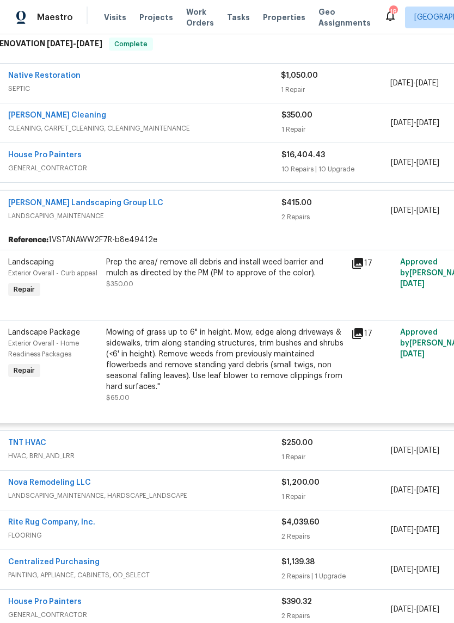
click at [359, 267] on icon at bounding box center [357, 263] width 13 height 13
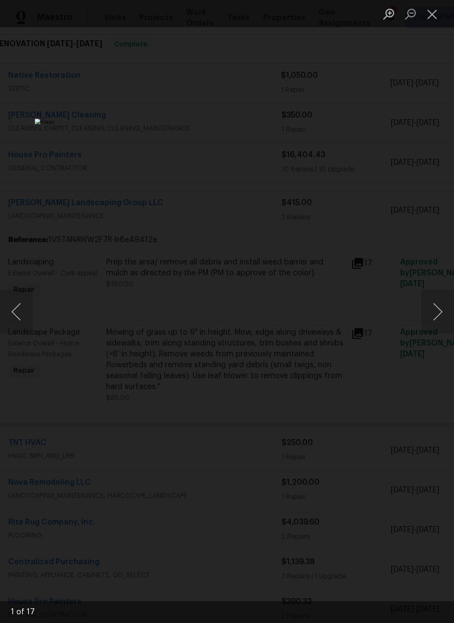
click at [434, 315] on button "Next image" at bounding box center [437, 312] width 33 height 44
click at [432, 314] on button "Next image" at bounding box center [437, 312] width 33 height 44
click at [435, 13] on button "Close lightbox" at bounding box center [432, 13] width 22 height 19
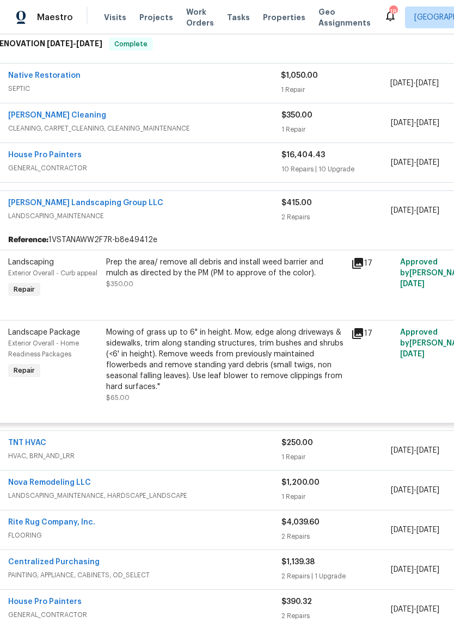
click at [299, 276] on div "Prep the area/ remove all debris and install weed barrier and mulch as directed…" at bounding box center [225, 268] width 238 height 22
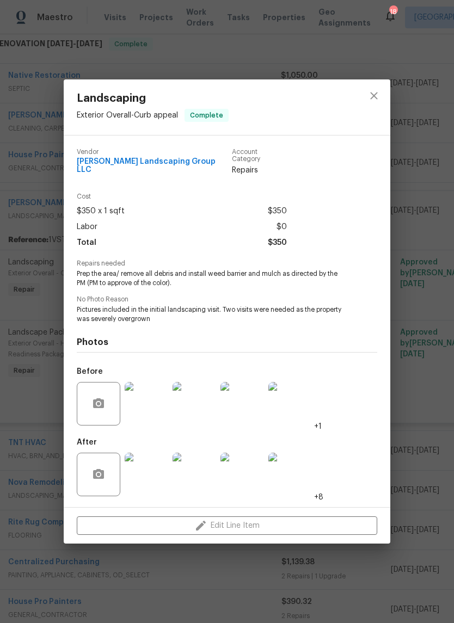
click at [159, 471] on img at bounding box center [147, 475] width 44 height 44
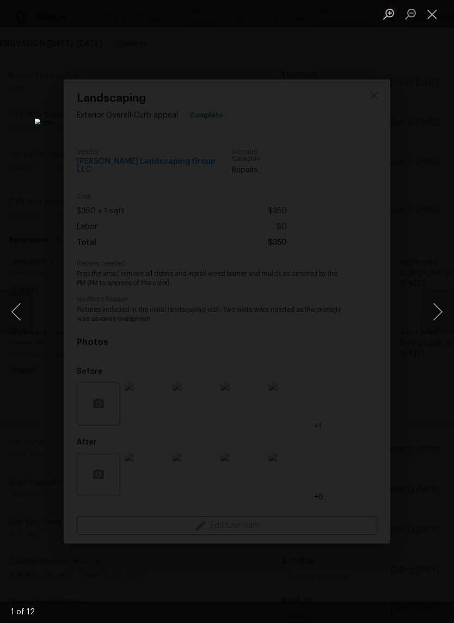
click at [424, 324] on button "Next image" at bounding box center [437, 312] width 33 height 44
click at [440, 310] on button "Next image" at bounding box center [437, 312] width 33 height 44
click at [437, 308] on button "Next image" at bounding box center [437, 312] width 33 height 44
click at [426, 303] on button "Next image" at bounding box center [437, 312] width 33 height 44
click at [449, 328] on button "Next image" at bounding box center [437, 312] width 33 height 44
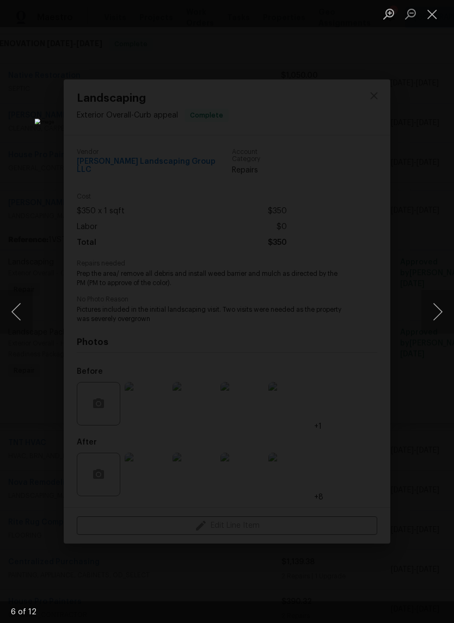
click at [426, 21] on button "Close lightbox" at bounding box center [432, 13] width 22 height 19
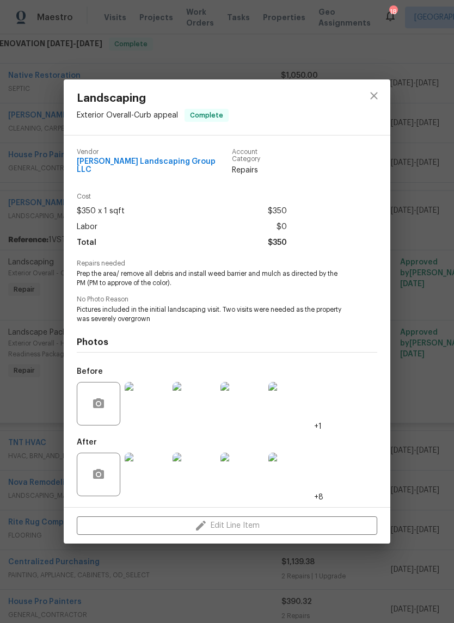
click at [382, 82] on div at bounding box center [374, 107] width 33 height 56
click at [381, 81] on div "Landscaping Exterior Overall - Curb appeal Complete Vendor Sandoval Landscaping…" at bounding box center [227, 311] width 454 height 623
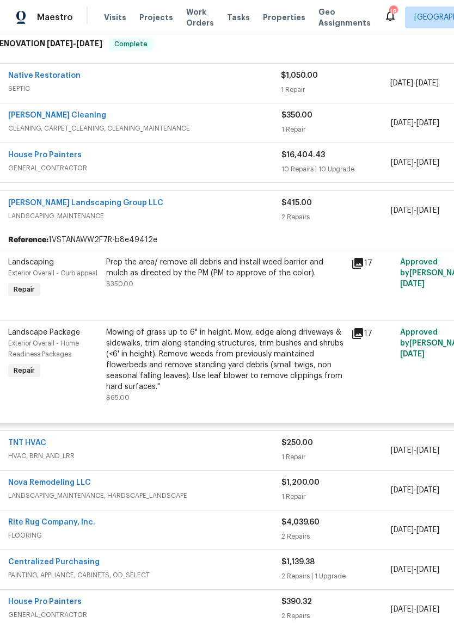
click at [181, 213] on span "LANDSCAPING_MAINTENANCE" at bounding box center [144, 216] width 273 height 11
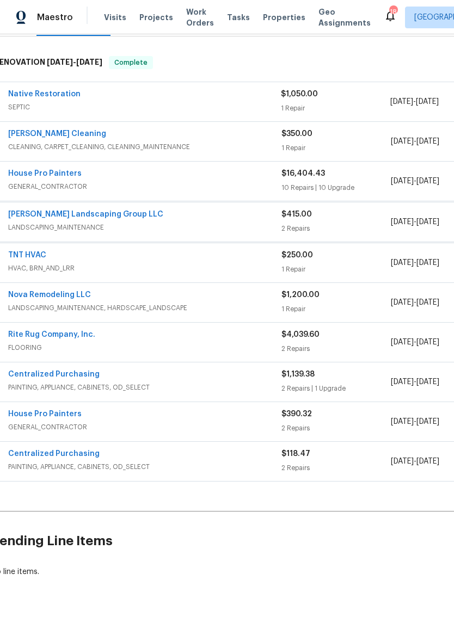
scroll to position [160, 9]
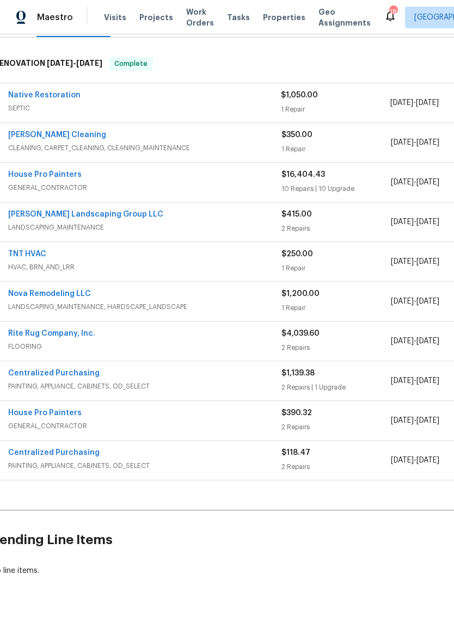
click at [55, 211] on link "[PERSON_NAME] Landscaping Group LLC" at bounding box center [85, 215] width 155 height 8
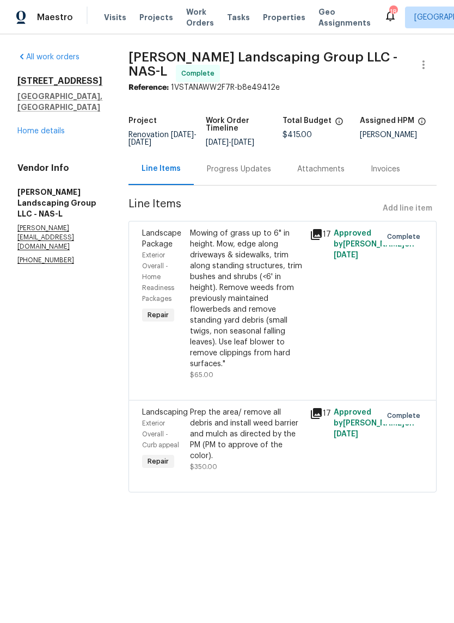
click at [232, 175] on div "Progress Updates" at bounding box center [239, 169] width 64 height 11
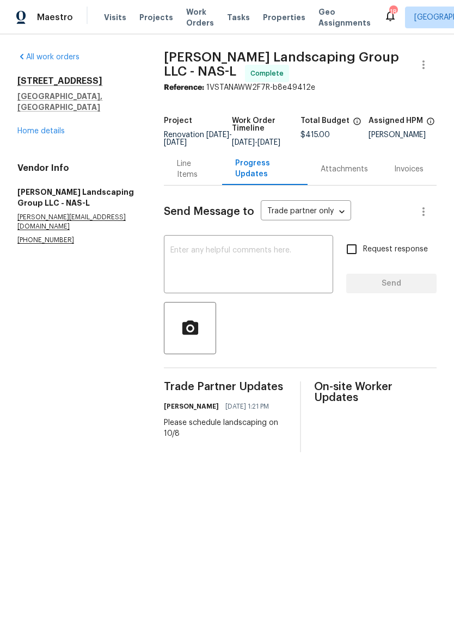
click at [199, 176] on div "Line Items" at bounding box center [193, 169] width 32 height 22
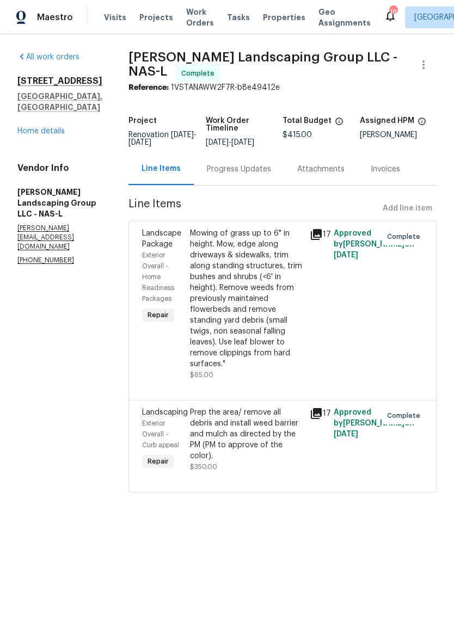
click at [194, 18] on span "Work Orders" at bounding box center [200, 18] width 28 height 22
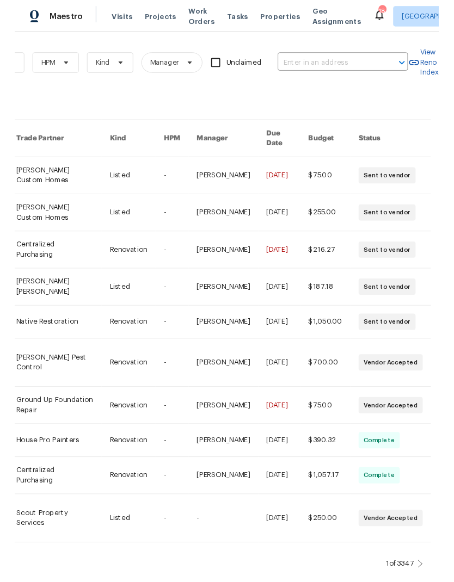
scroll to position [0, 179]
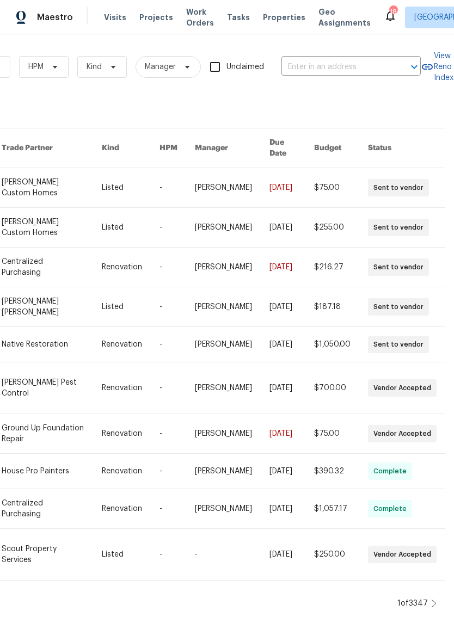
click at [78, 172] on link at bounding box center [52, 187] width 100 height 39
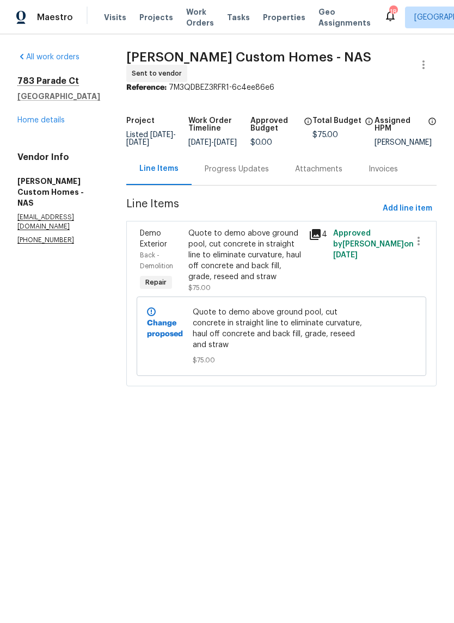
click at [236, 247] on div "Quote to demo above ground pool, cut concrete in straight line to eliminate cur…" at bounding box center [245, 255] width 114 height 54
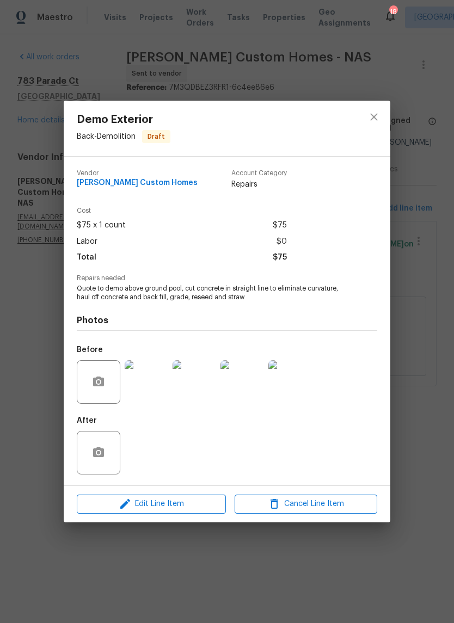
click at [134, 389] on img at bounding box center [147, 382] width 44 height 44
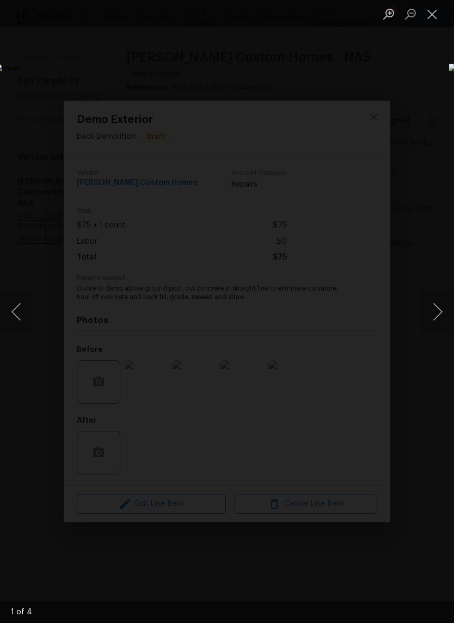
click at [434, 312] on button "Next image" at bounding box center [437, 312] width 33 height 44
click at [438, 319] on button "Next image" at bounding box center [437, 312] width 33 height 44
click at [436, 325] on button "Next image" at bounding box center [437, 312] width 33 height 44
click at [437, 320] on button "Next image" at bounding box center [437, 312] width 33 height 44
click at [433, 311] on button "Next image" at bounding box center [437, 312] width 33 height 44
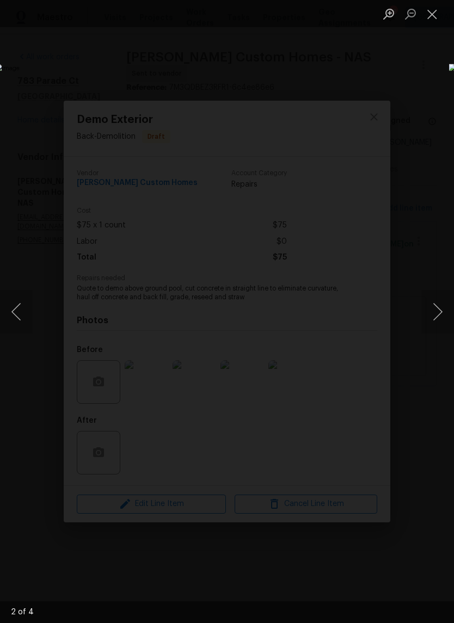
click at [435, 16] on button "Close lightbox" at bounding box center [432, 13] width 22 height 19
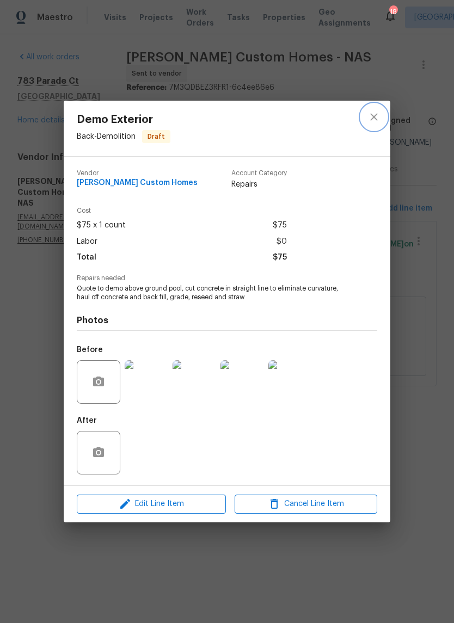
click at [374, 121] on icon "close" at bounding box center [373, 117] width 13 height 13
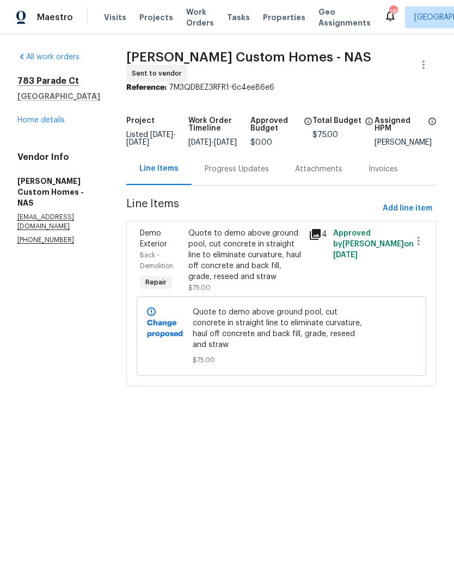
click at [49, 122] on link "Home details" at bounding box center [40, 120] width 47 height 8
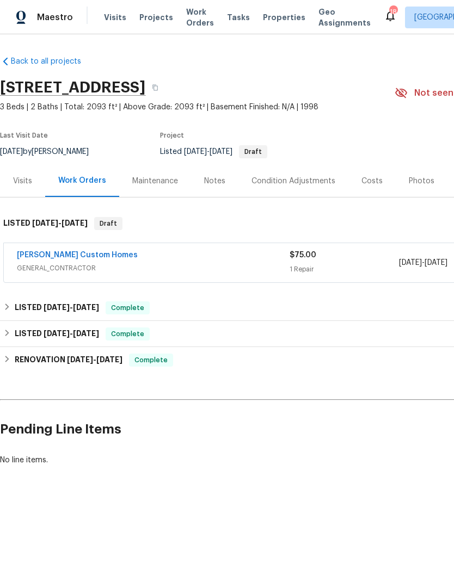
click at [259, 266] on span "GENERAL_CONTRACTOR" at bounding box center [153, 268] width 273 height 11
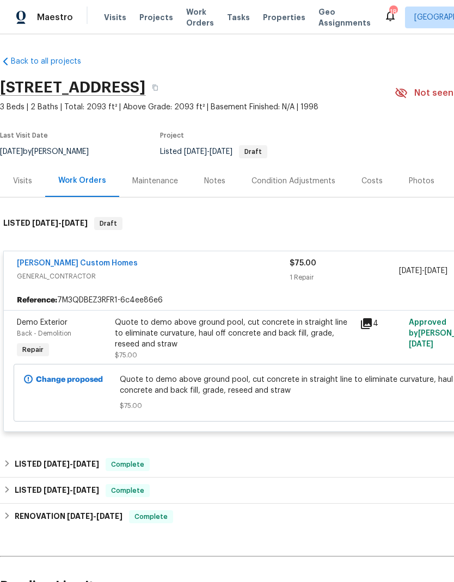
click at [278, 335] on div "Quote to demo above ground pool, cut concrete in straight line to eliminate cur…" at bounding box center [234, 333] width 238 height 33
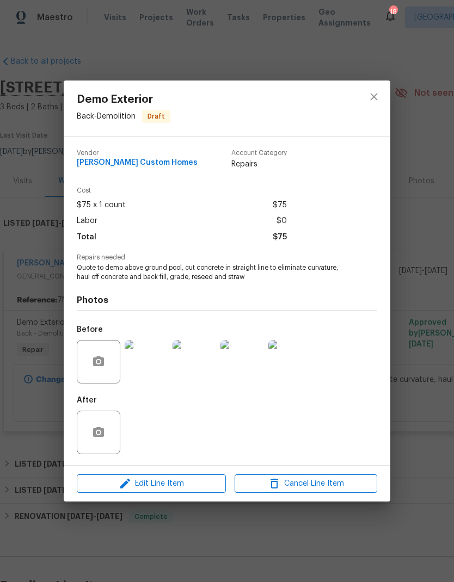
click at [157, 361] on img at bounding box center [147, 362] width 44 height 44
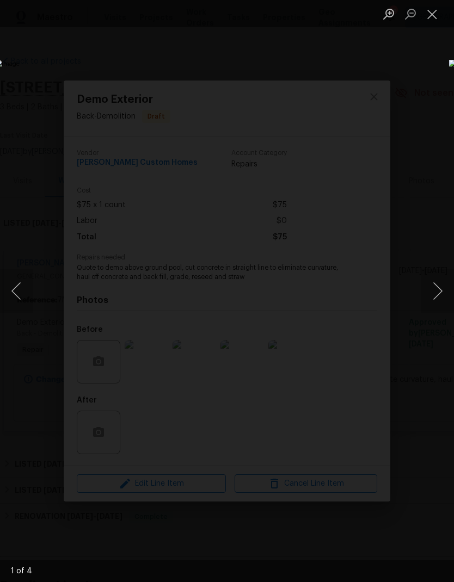
click at [431, 296] on button "Next image" at bounding box center [437, 291] width 33 height 44
click at [439, 299] on button "Next image" at bounding box center [437, 291] width 33 height 44
click at [431, 21] on button "Close lightbox" at bounding box center [432, 13] width 22 height 19
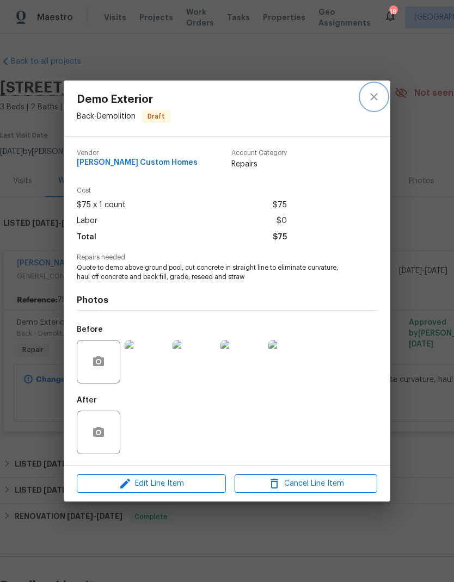
click at [370, 101] on icon "close" at bounding box center [373, 96] width 13 height 13
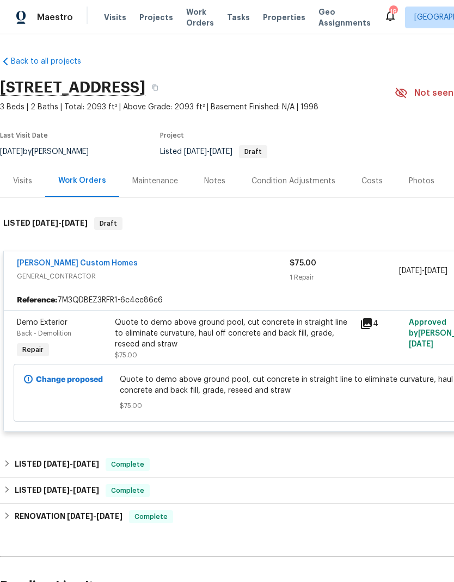
click at [222, 176] on div "Notes" at bounding box center [214, 181] width 21 height 11
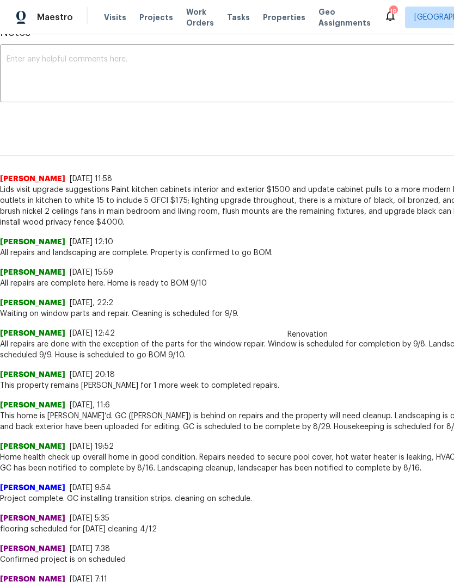
scroll to position [179, 0]
